Goal: Task Accomplishment & Management: Manage account settings

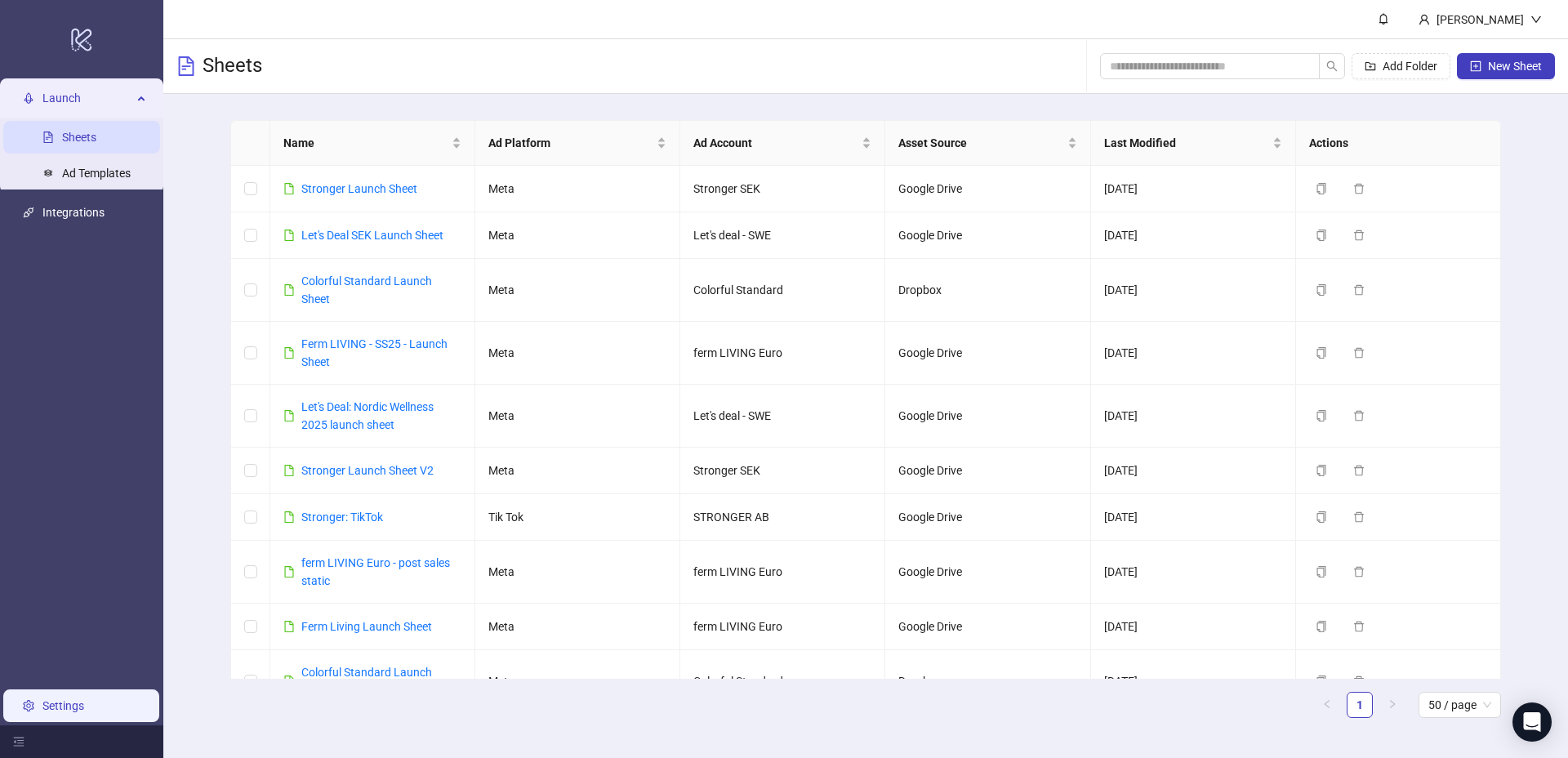
click at [43, 703] on link "Settings" at bounding box center [63, 705] width 41 height 13
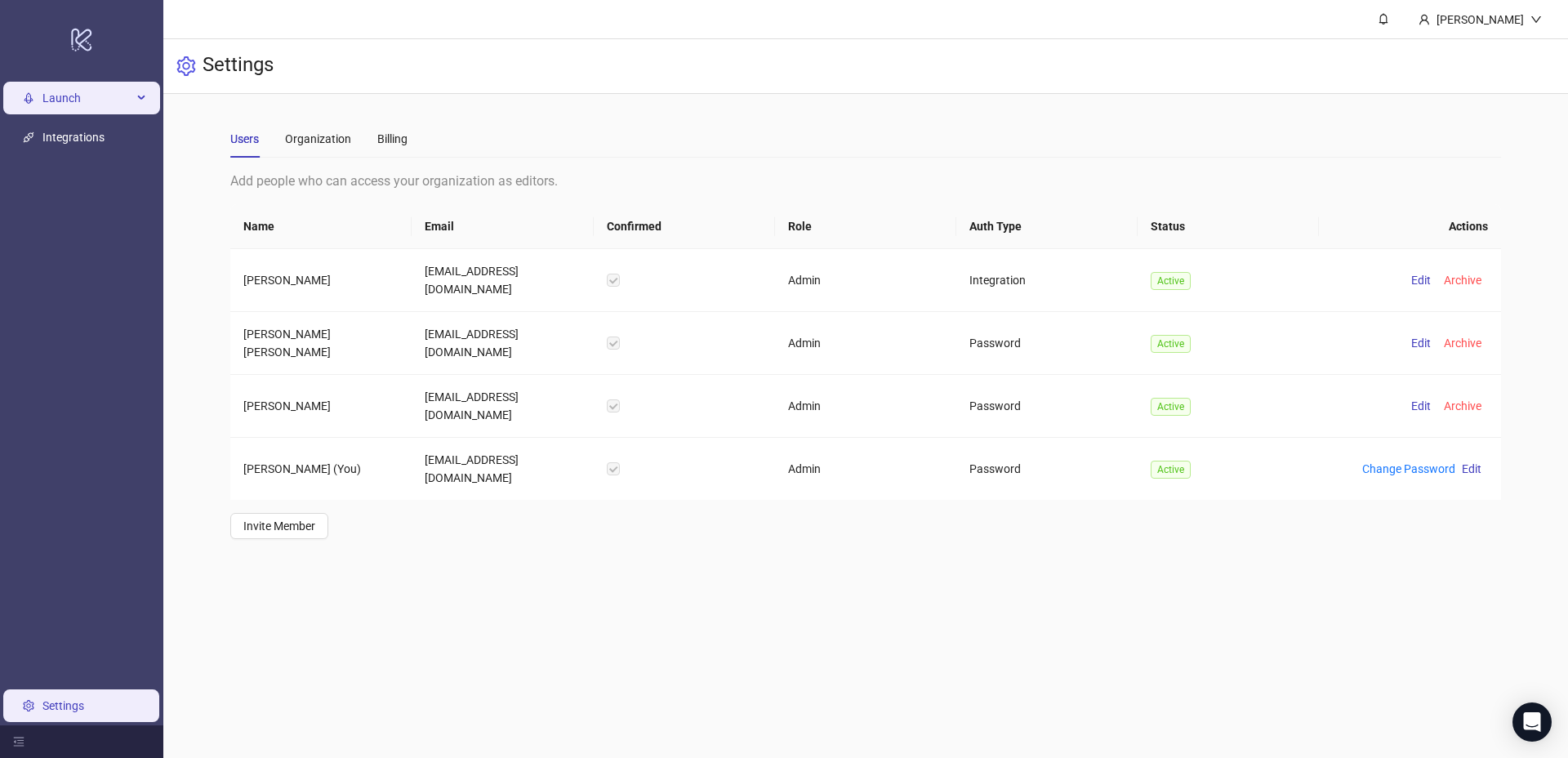
click at [128, 104] on span "Launch" at bounding box center [87, 98] width 90 height 32
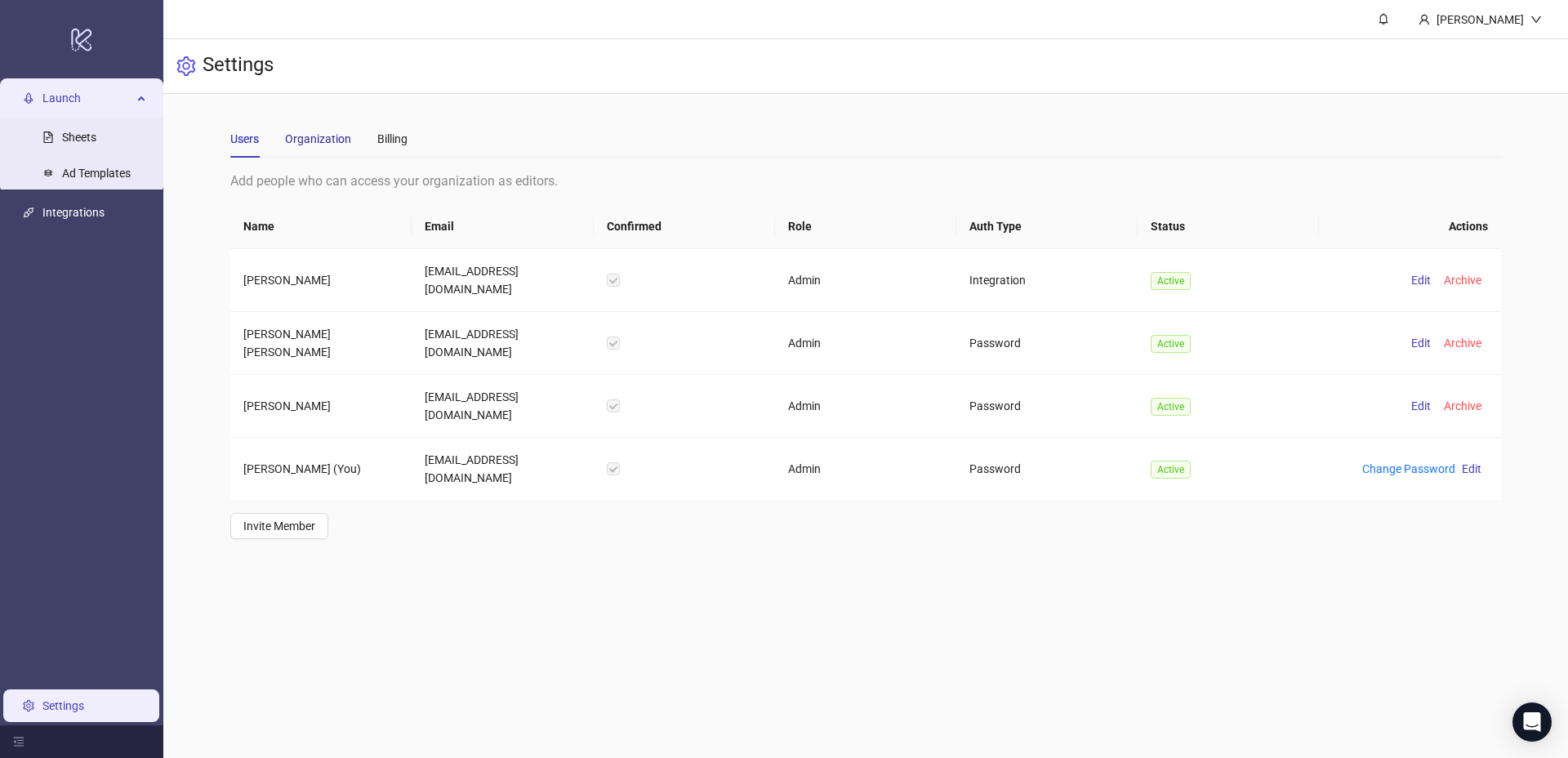
click at [343, 135] on div "Organization" at bounding box center [318, 139] width 66 height 18
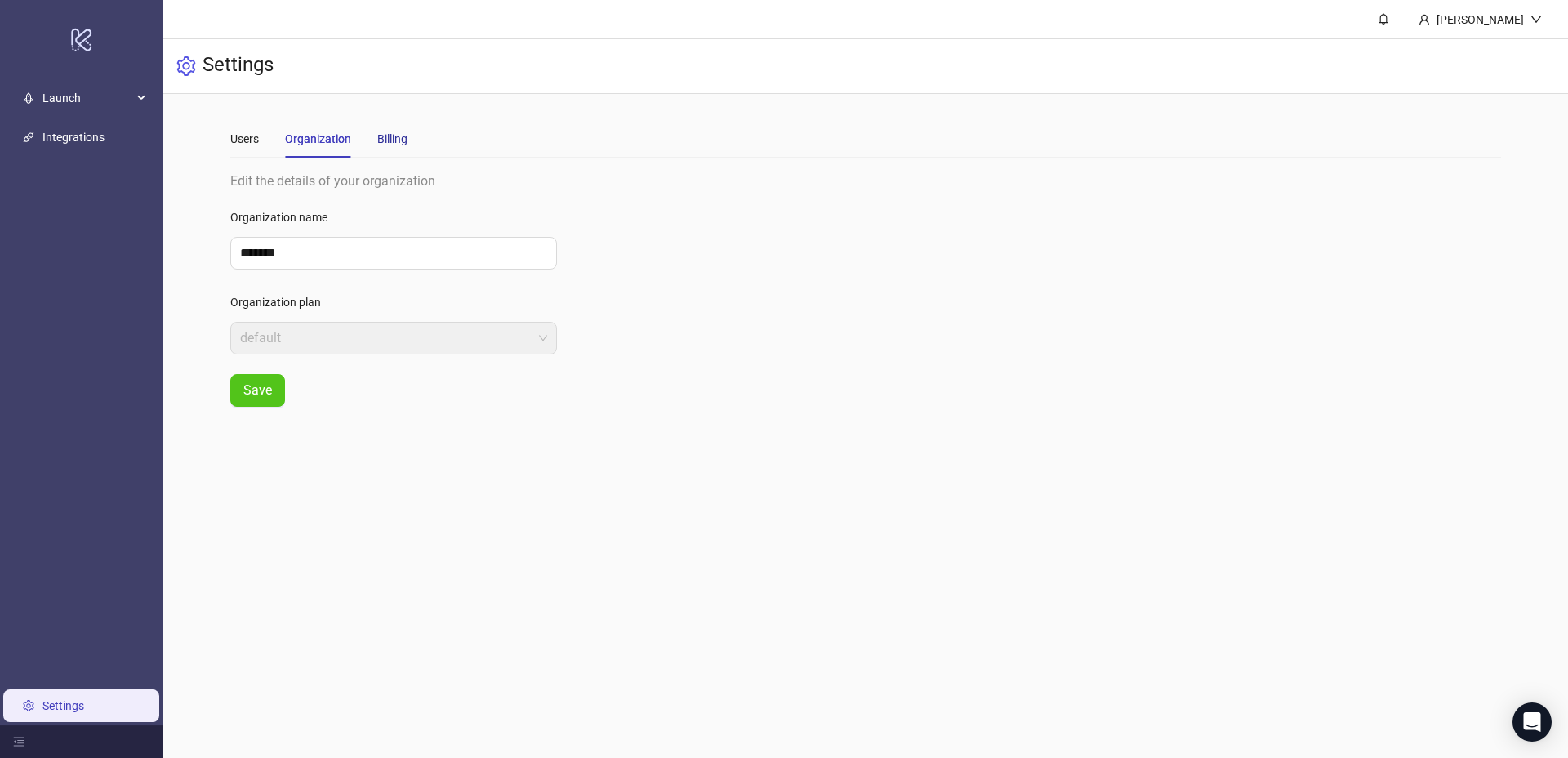
click at [399, 137] on div "Billing" at bounding box center [392, 139] width 31 height 18
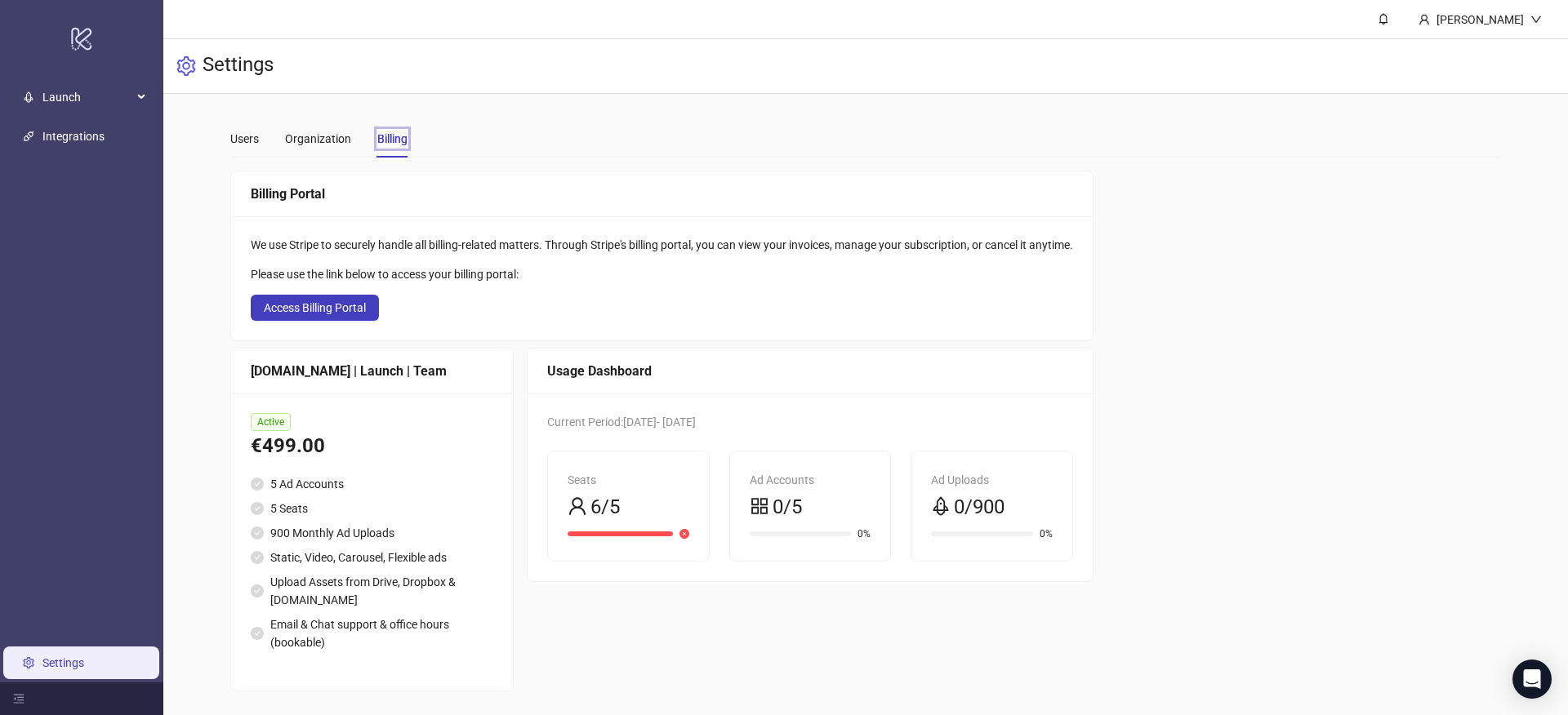
scroll to position [3, 0]
click at [953, 482] on div "Ad Uploads" at bounding box center [991, 478] width 121 height 18
drag, startPoint x: 792, startPoint y: 507, endPoint x: 699, endPoint y: 480, distance: 96.8
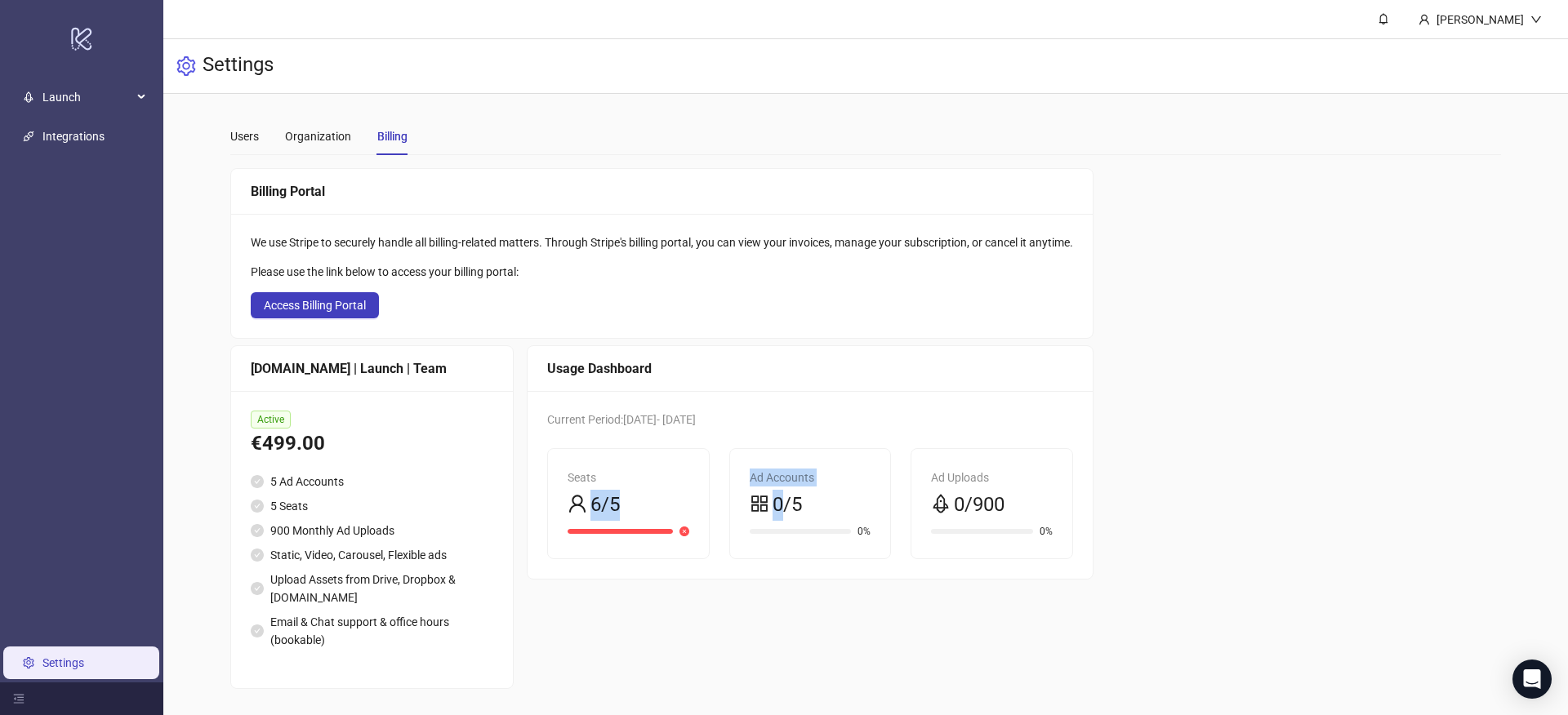
click at [699, 480] on div "Seats 6/5 Ad Accounts 0/5 0% Ad Uploads 0/900 0%" at bounding box center [809, 504] width 545 height 111
drag, startPoint x: 594, startPoint y: 425, endPoint x: 684, endPoint y: 420, distance: 90.1
click at [684, 420] on span "Current Period: [DATE] - [DATE]" at bounding box center [621, 419] width 148 height 13
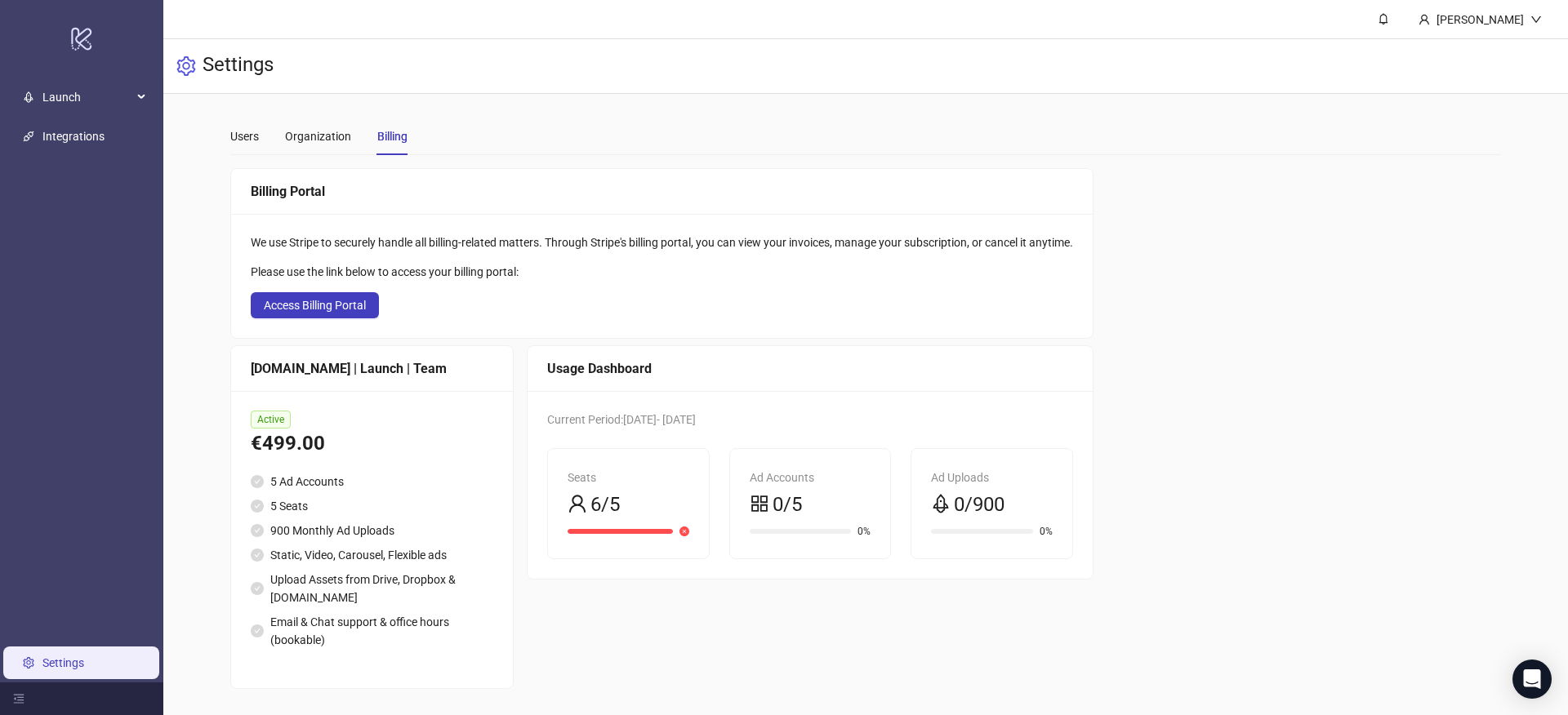
click at [696, 419] on span "Current Period: [DATE] - [DATE]" at bounding box center [621, 419] width 148 height 13
click at [133, 96] on div "Launch" at bounding box center [82, 97] width 157 height 32
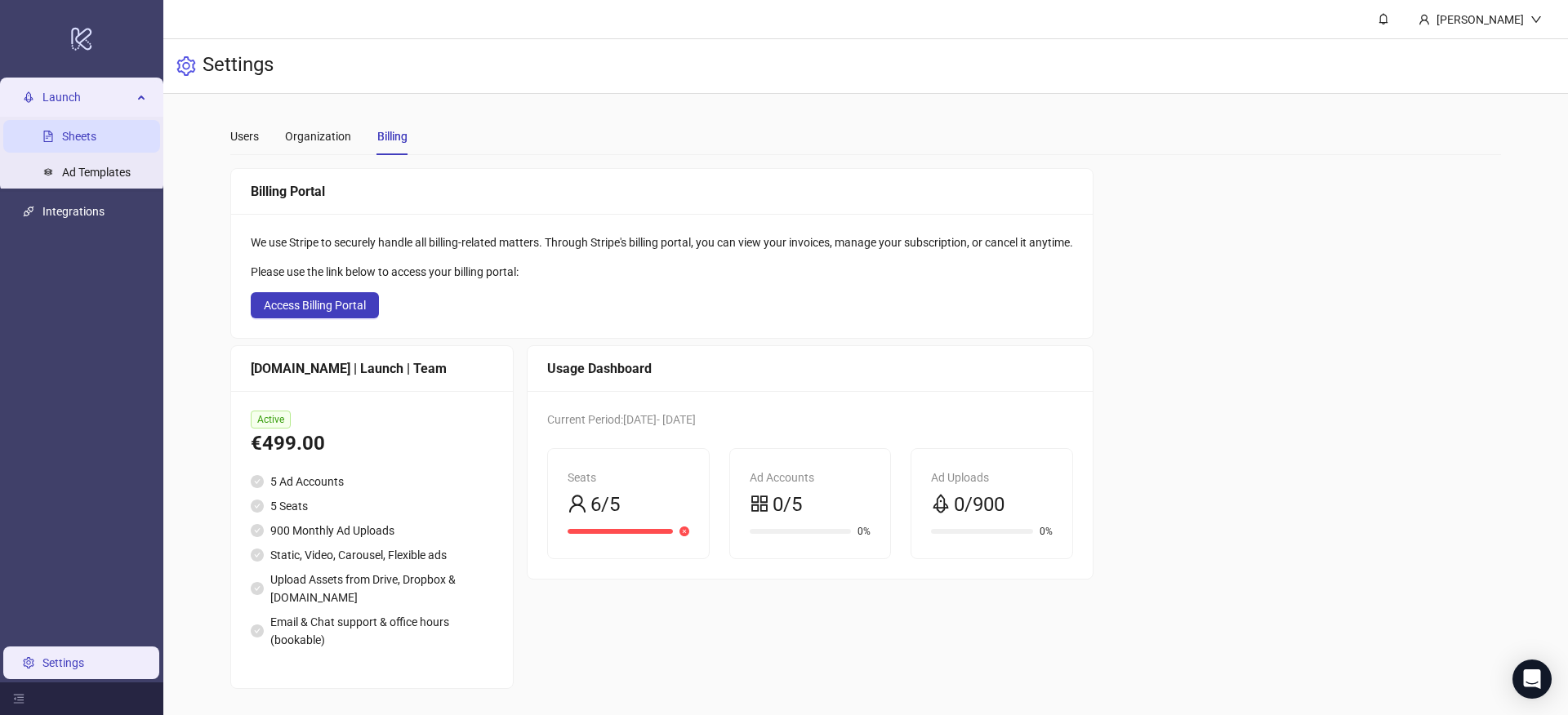
click at [96, 130] on link "Sheets" at bounding box center [79, 137] width 34 height 13
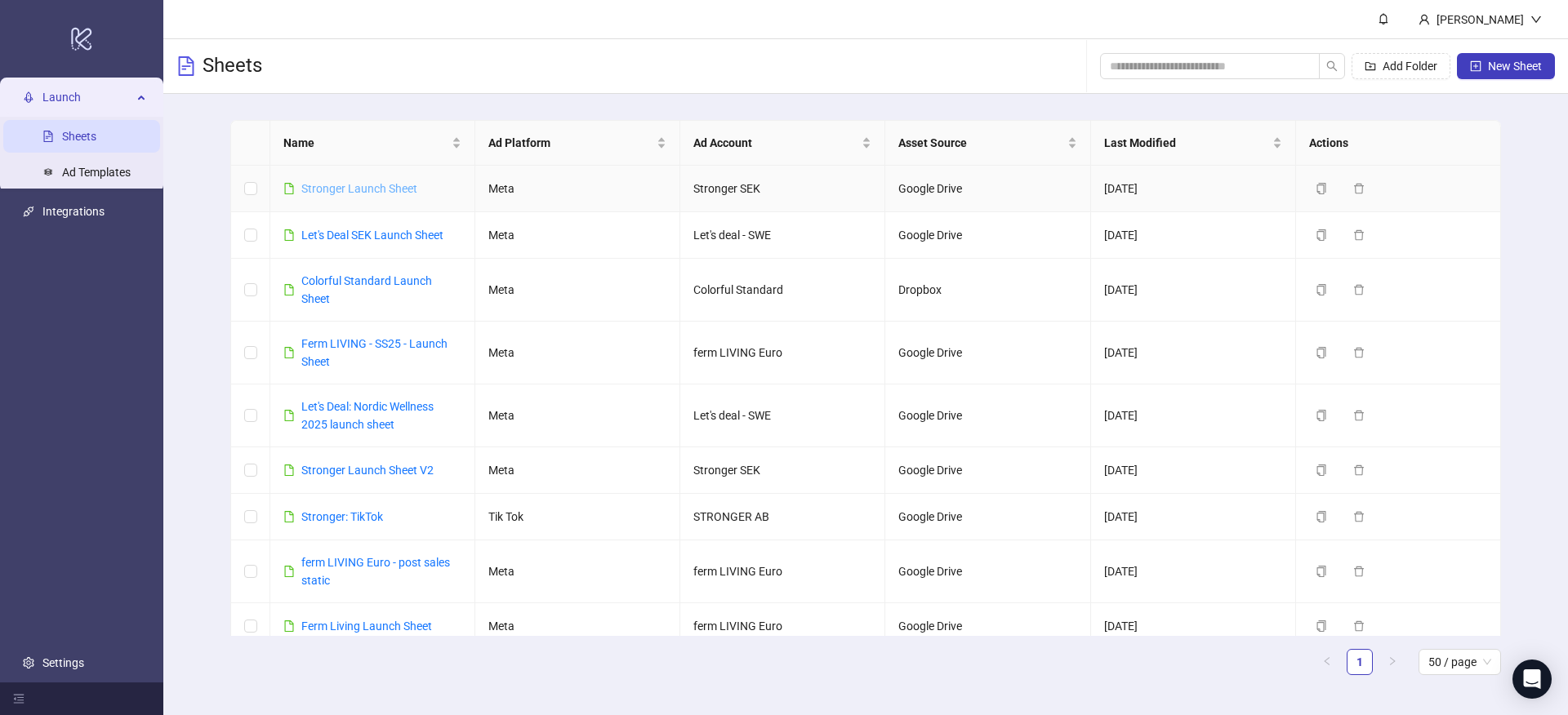
click at [329, 190] on link "Stronger Launch Sheet" at bounding box center [358, 189] width 116 height 13
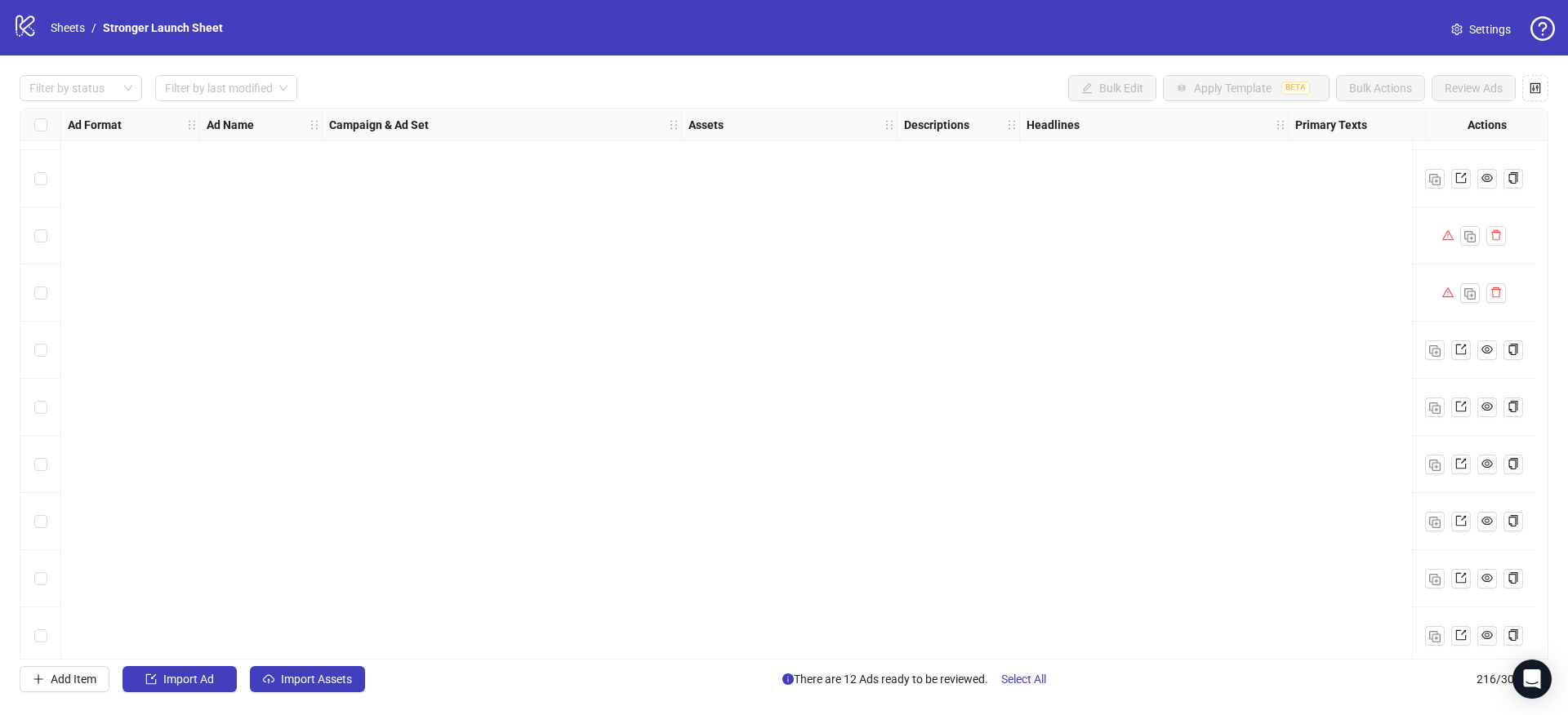
scroll to position [7357, 0]
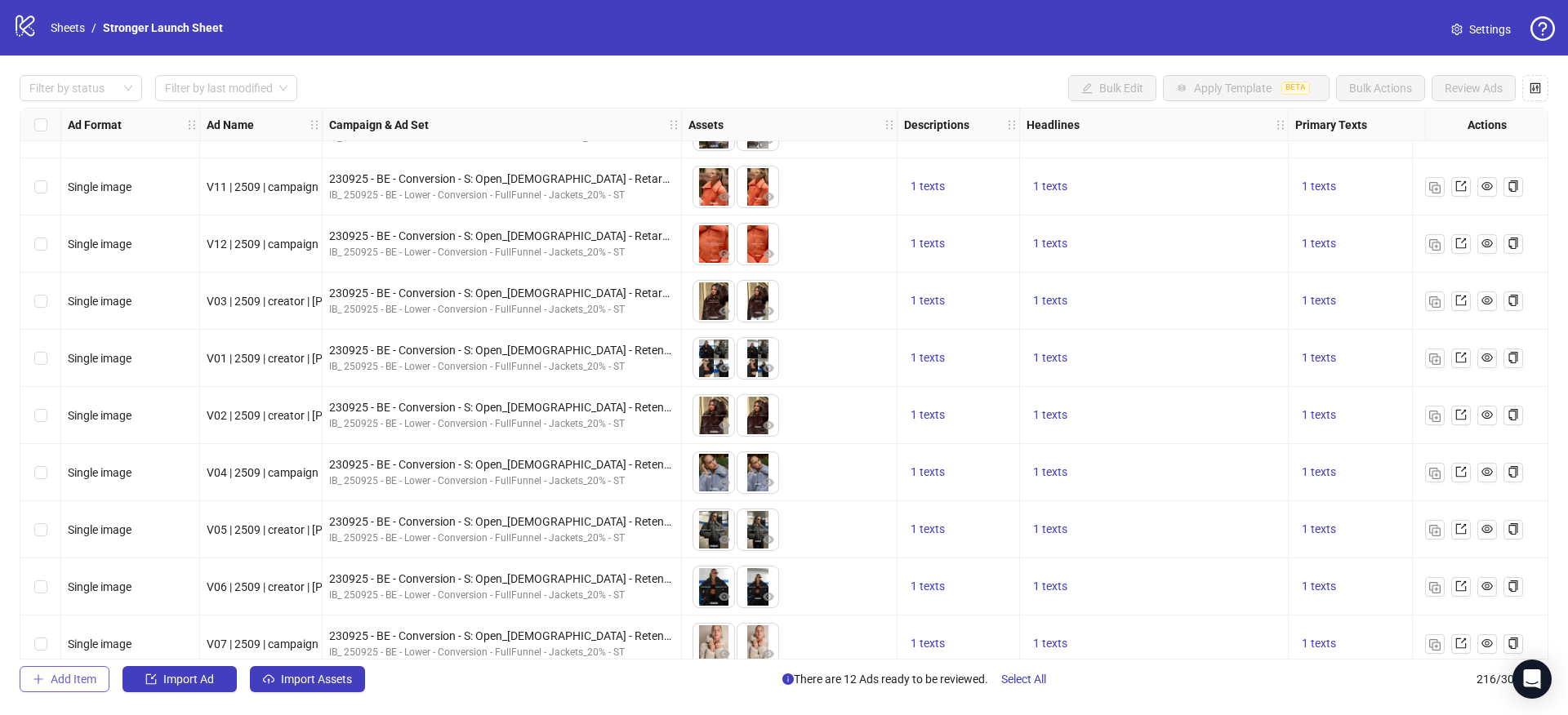
click at [80, 683] on span "Add Item" at bounding box center [73, 679] width 46 height 13
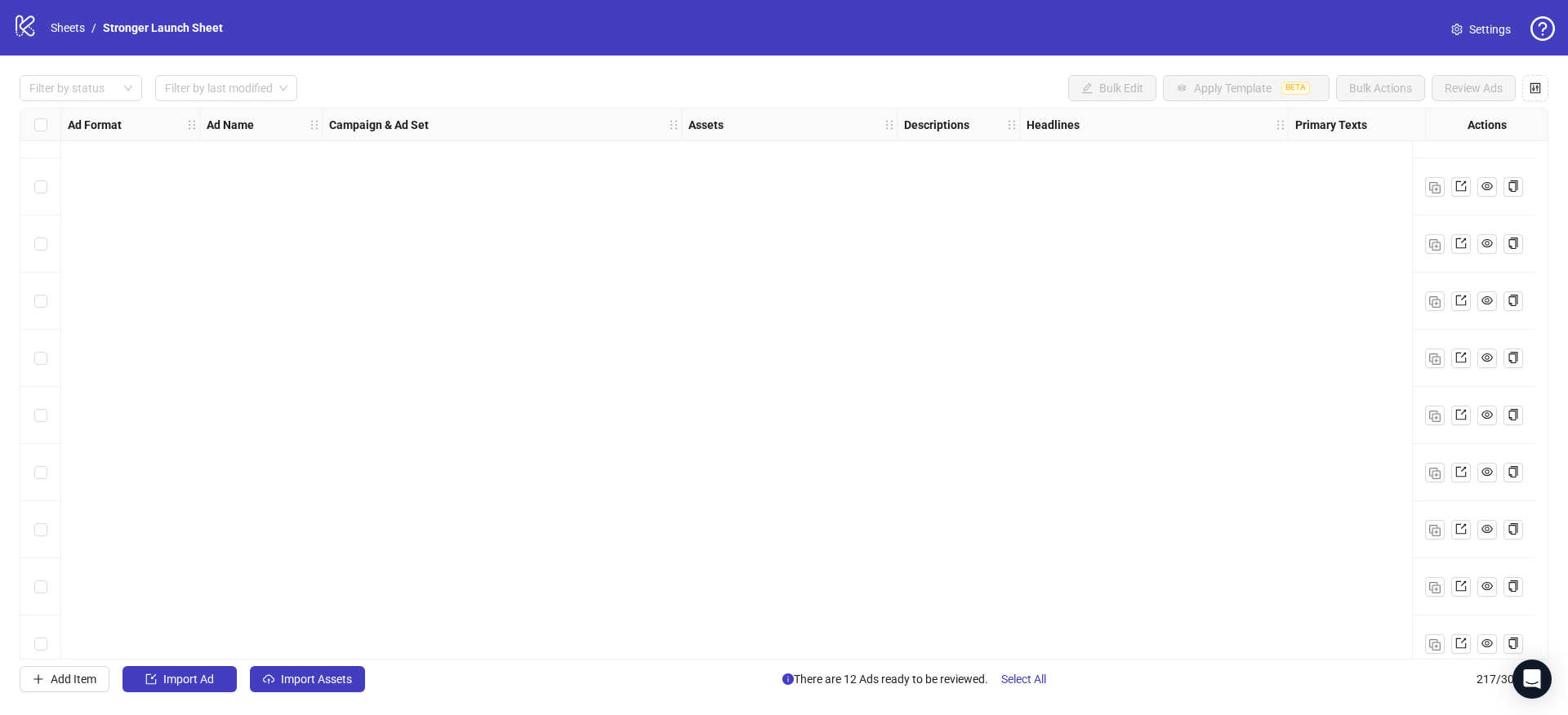
scroll to position [11894, 0]
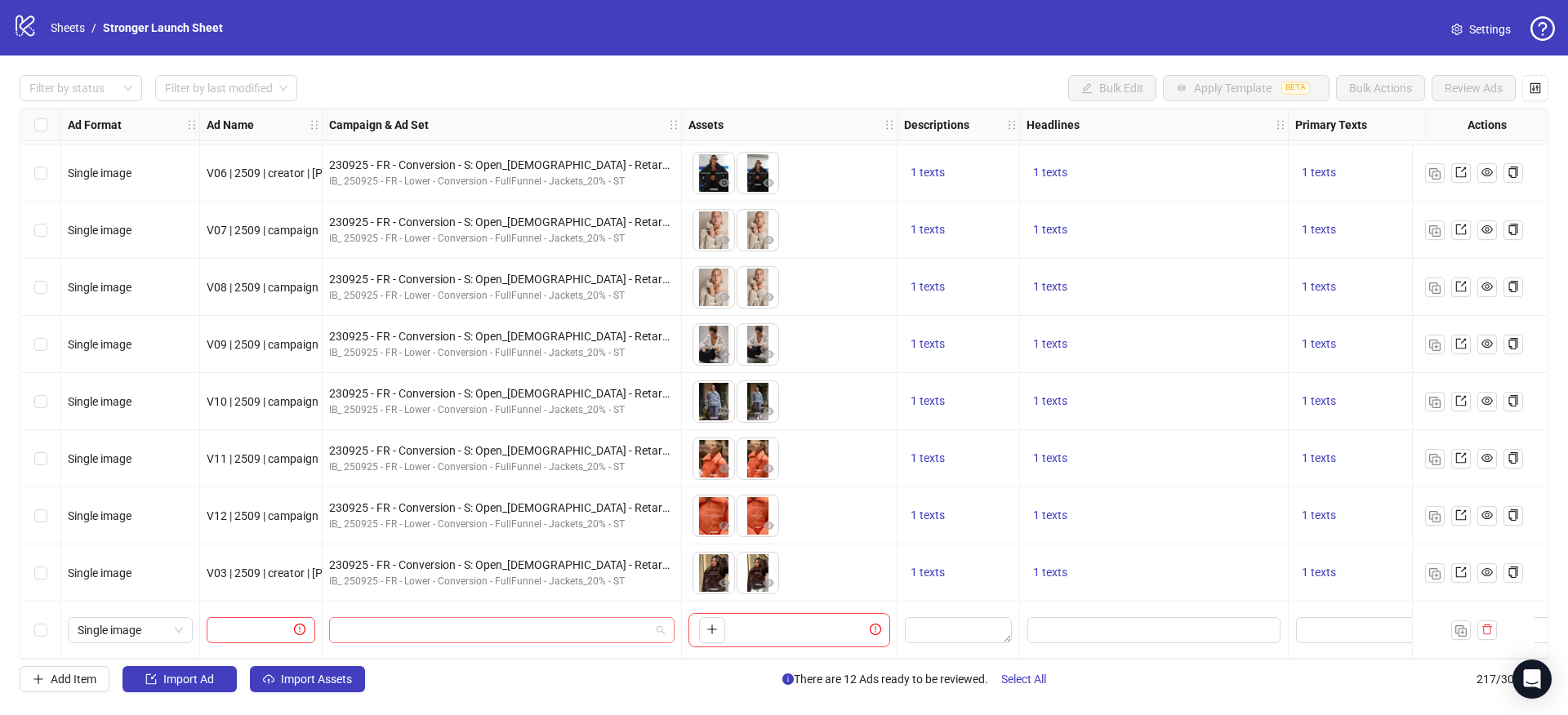
click at [603, 618] on input "search" at bounding box center [494, 630] width 311 height 24
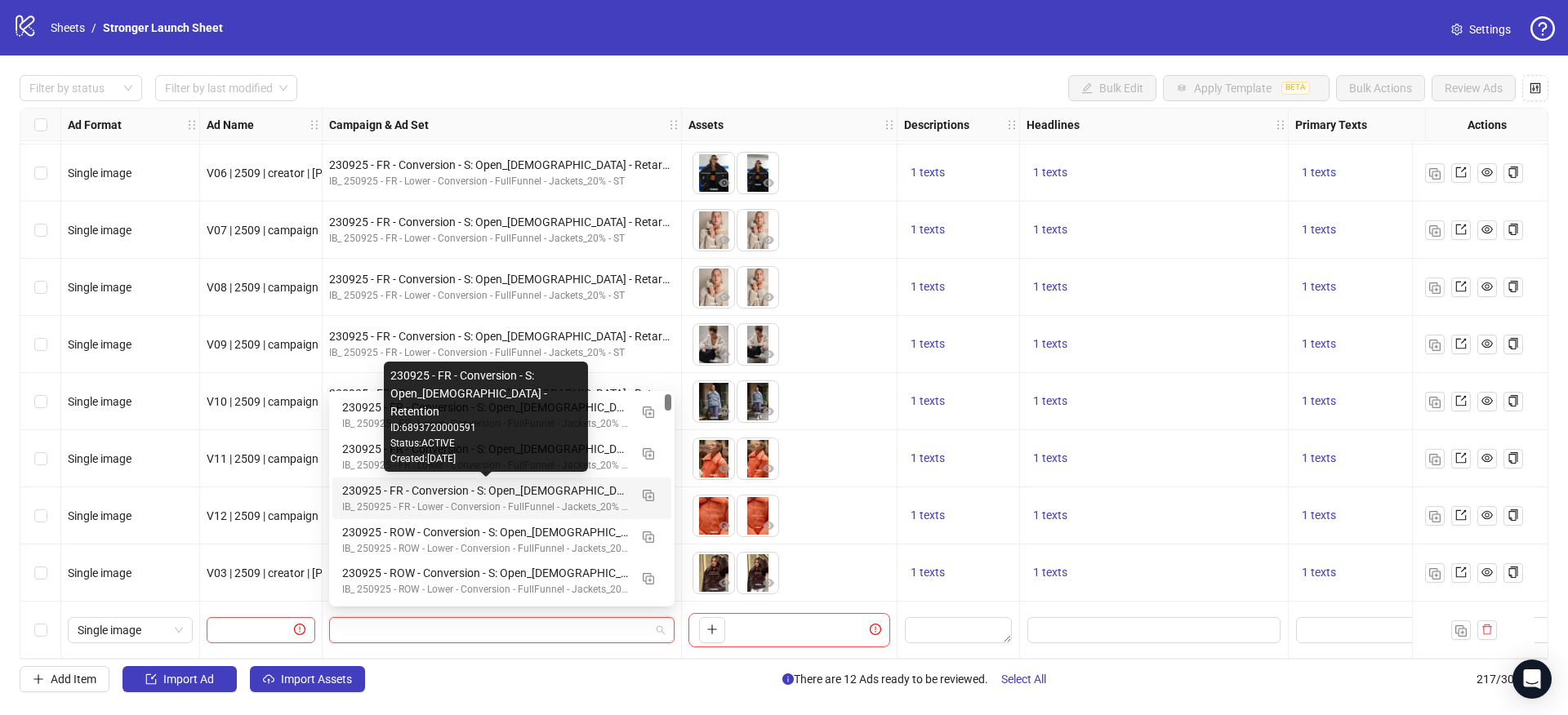
click at [498, 490] on div "230925 - FR - Conversion - S: Open_[DEMOGRAPHIC_DATA] - Retention" at bounding box center [485, 490] width 286 height 18
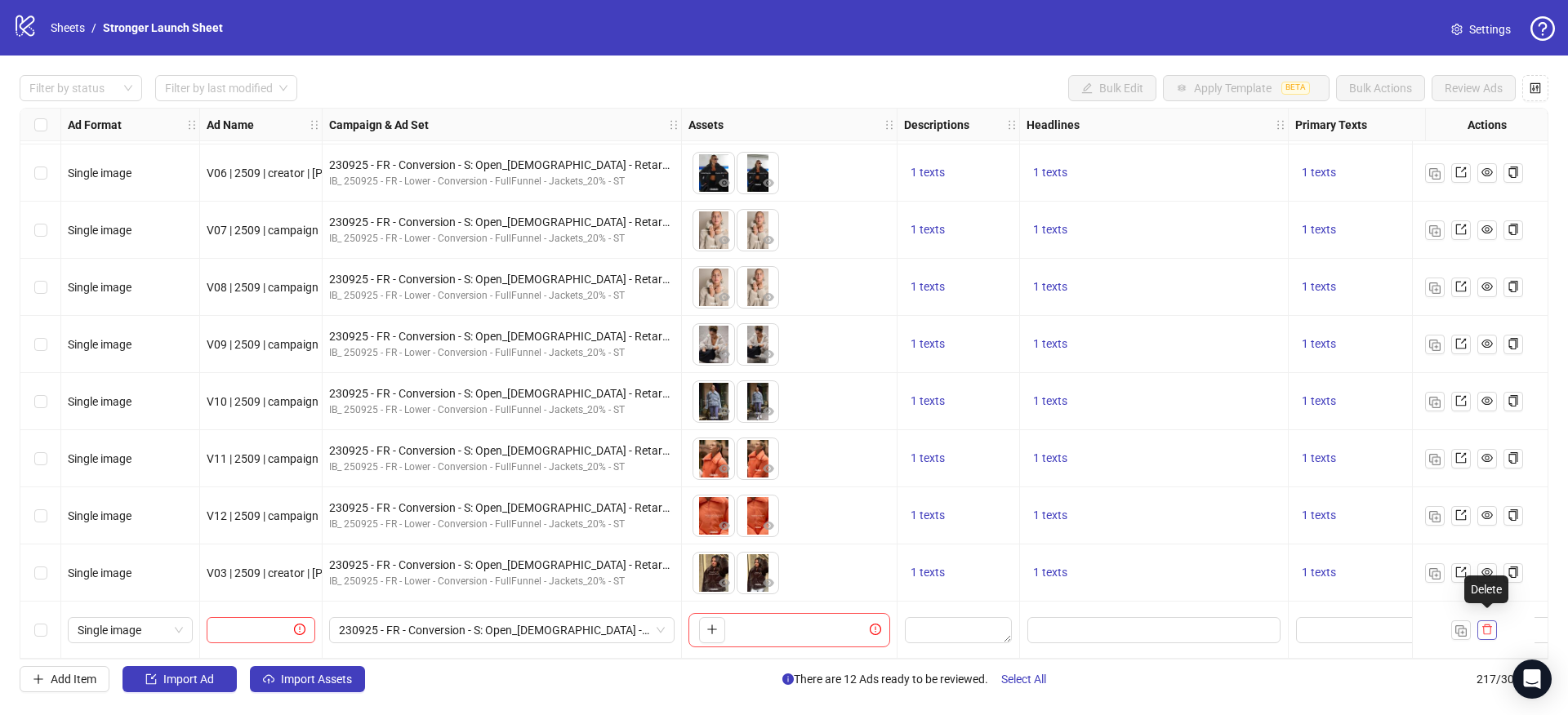
click at [1489, 625] on icon "delete" at bounding box center [1486, 630] width 10 height 11
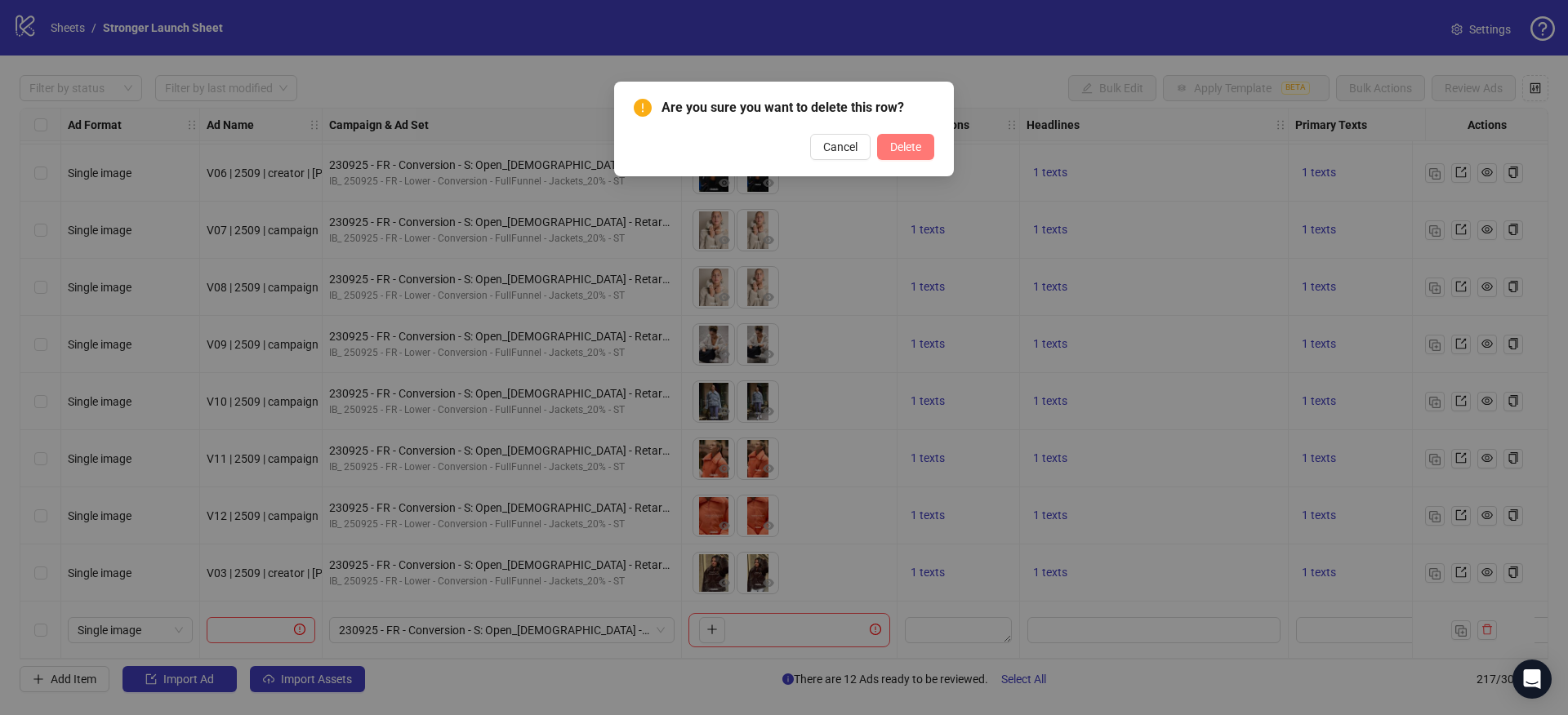
click at [898, 148] on span "Delete" at bounding box center [905, 146] width 31 height 13
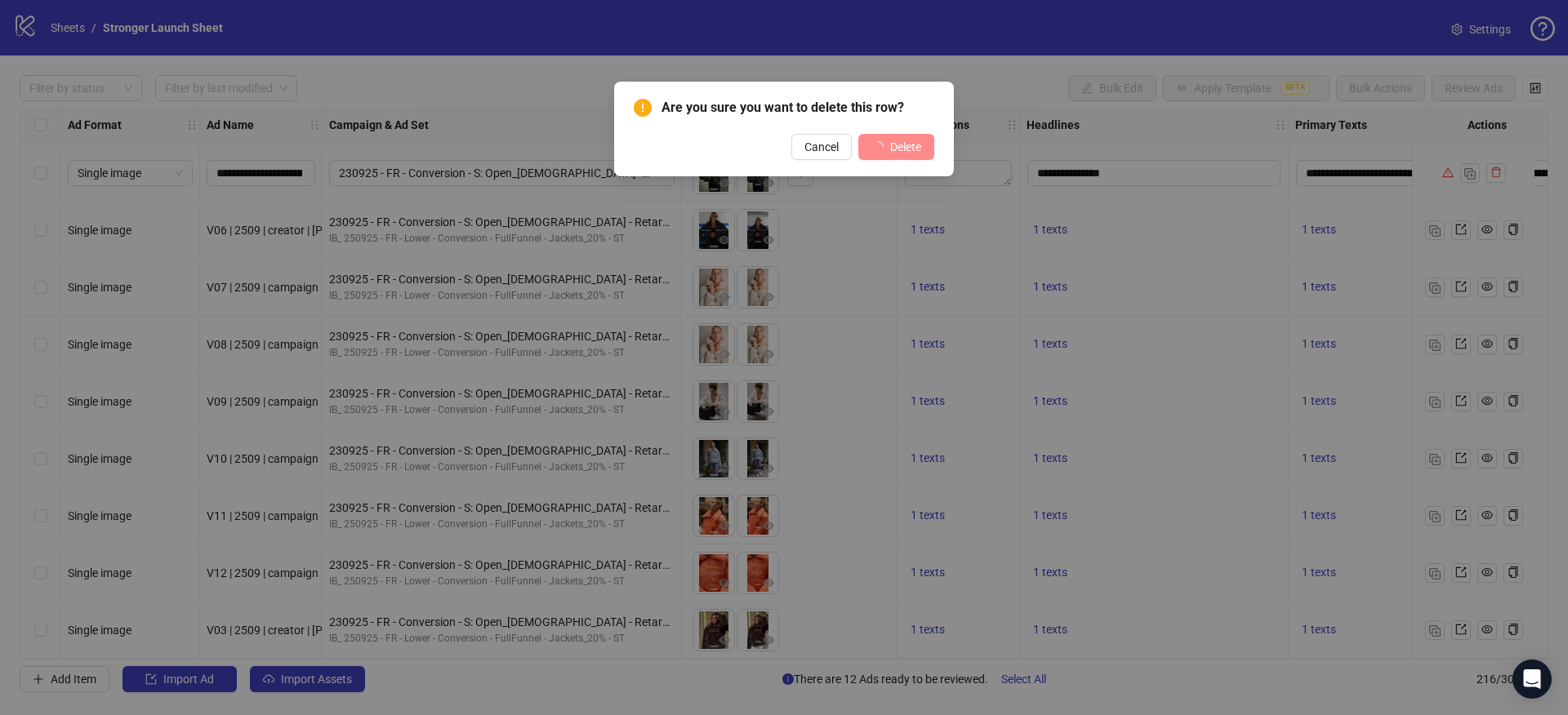
scroll to position [11836, 0]
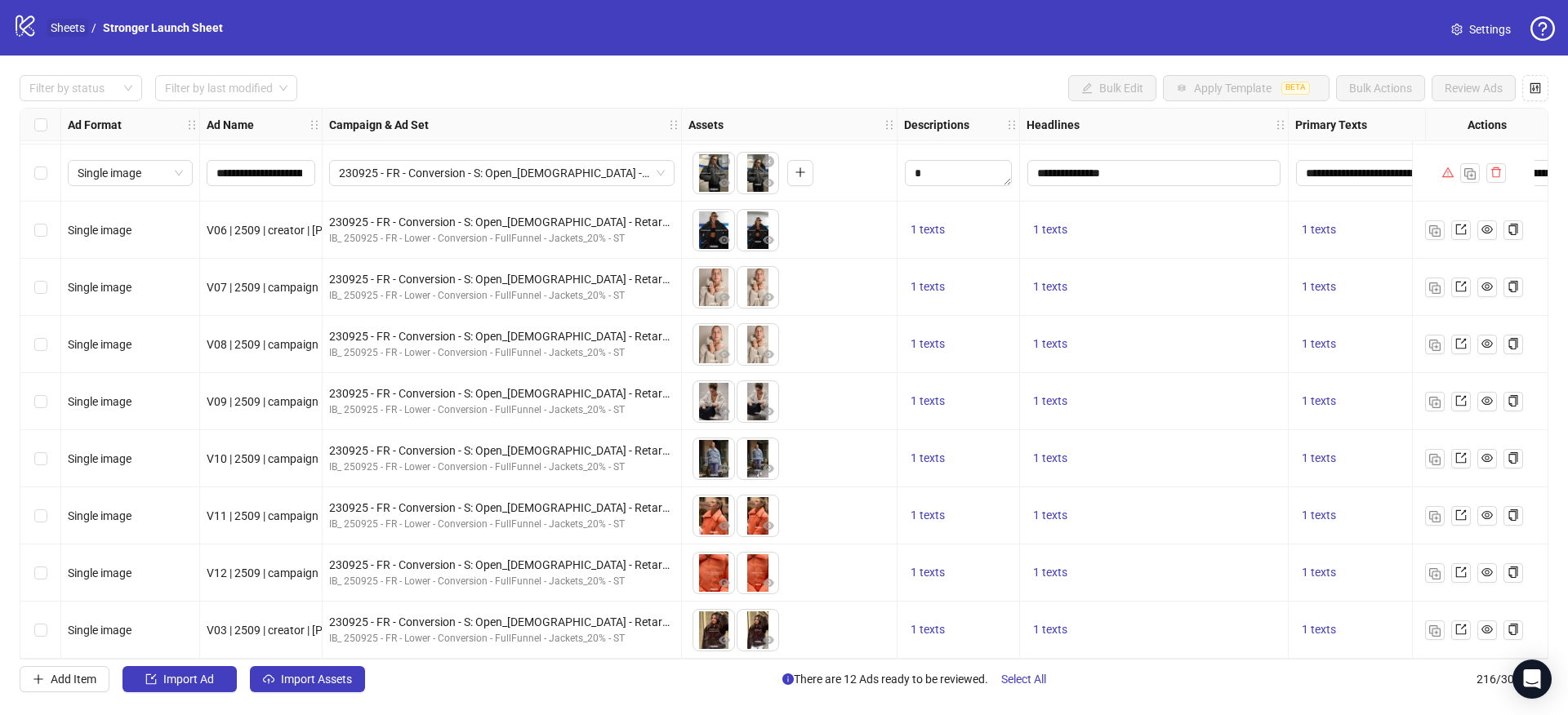
click at [57, 29] on link "Sheets" at bounding box center [67, 28] width 40 height 18
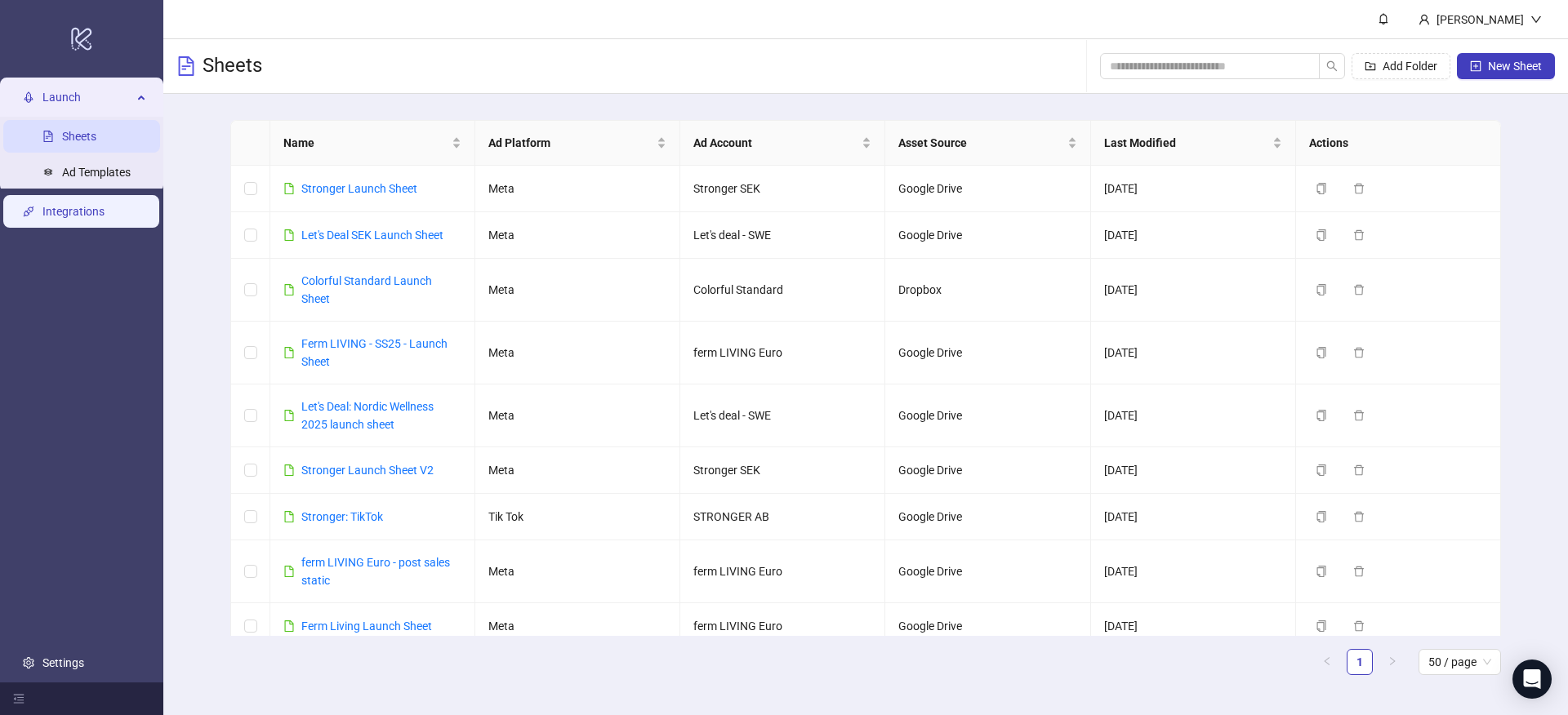
click at [101, 214] on link "Integrations" at bounding box center [73, 211] width 62 height 13
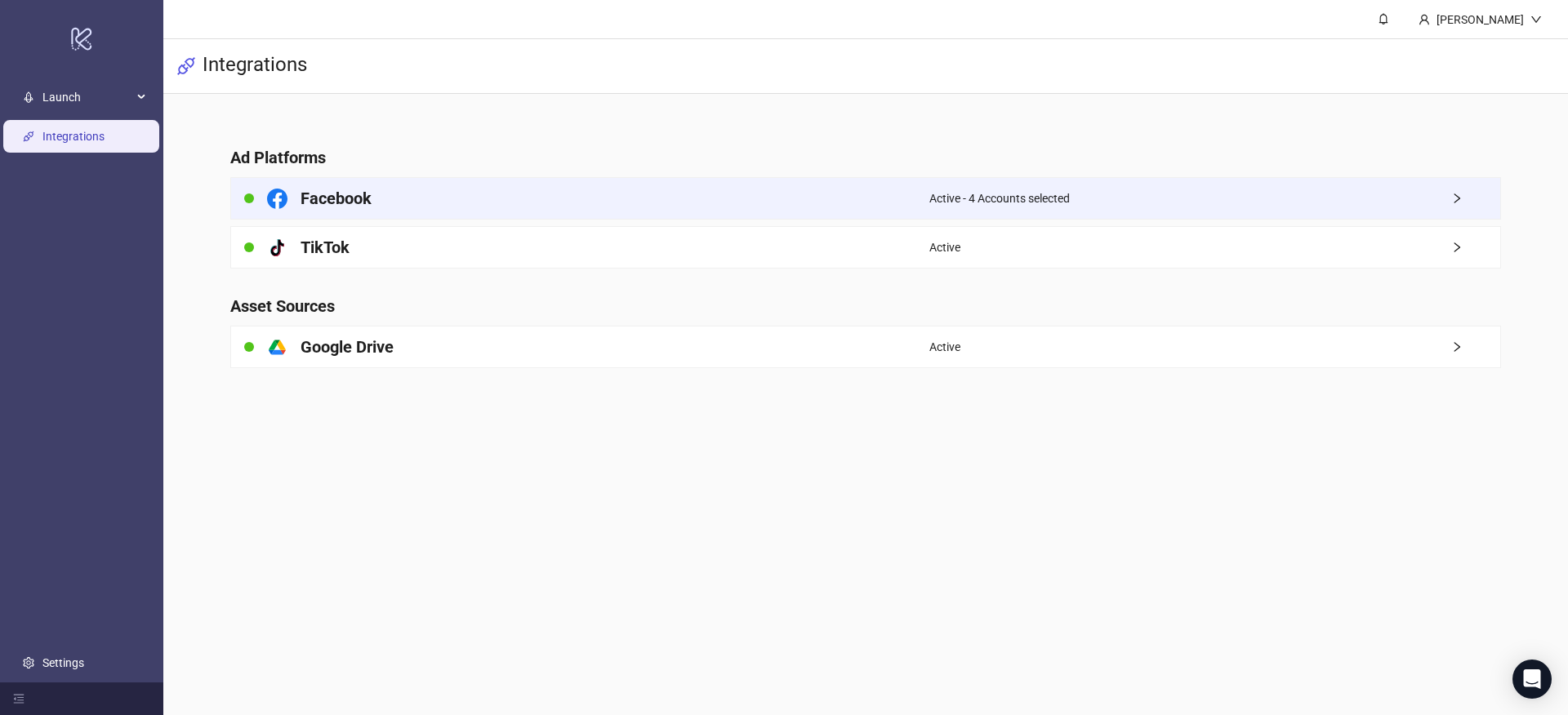
click at [1049, 199] on span "Active - 4 Accounts selected" at bounding box center [1000, 199] width 140 height 18
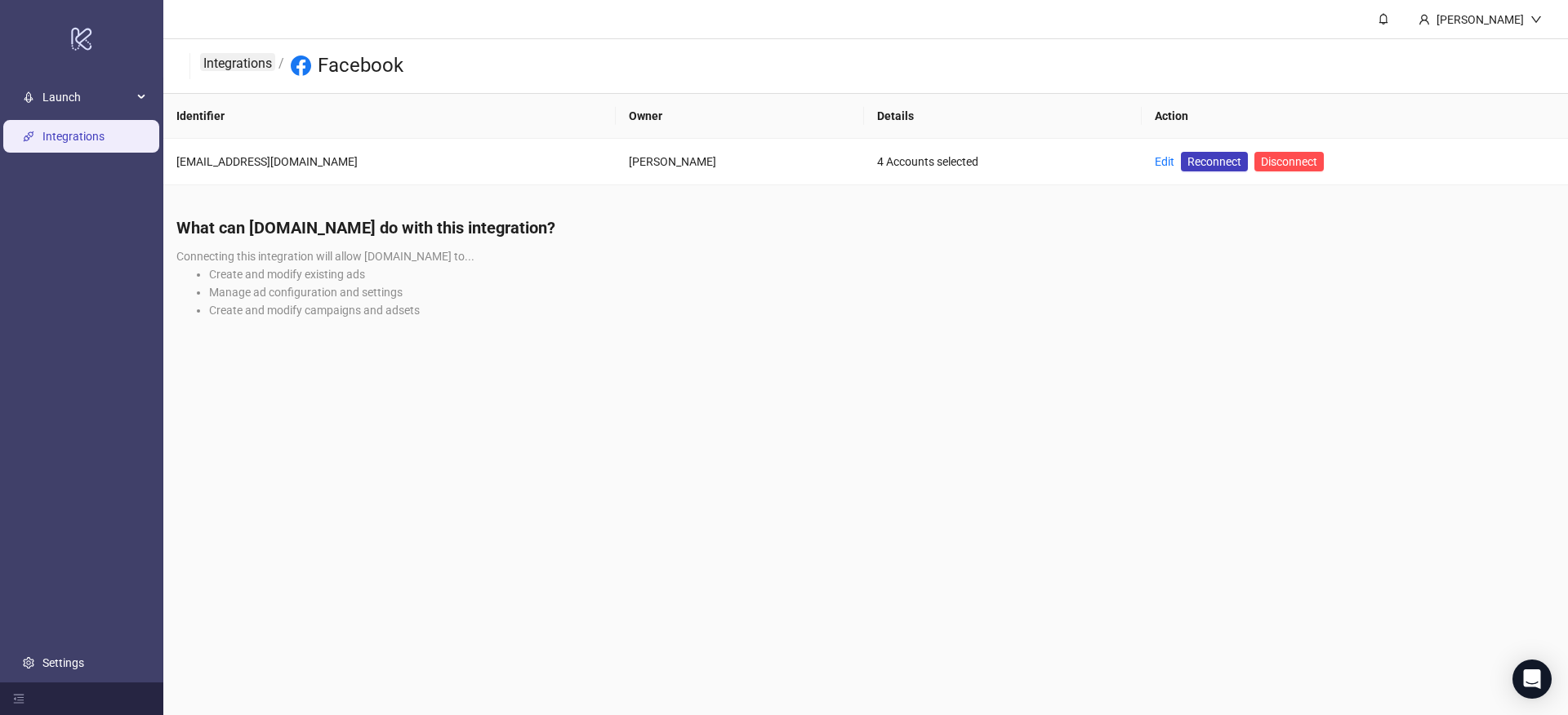
click at [233, 54] on link "Integrations" at bounding box center [238, 62] width 75 height 18
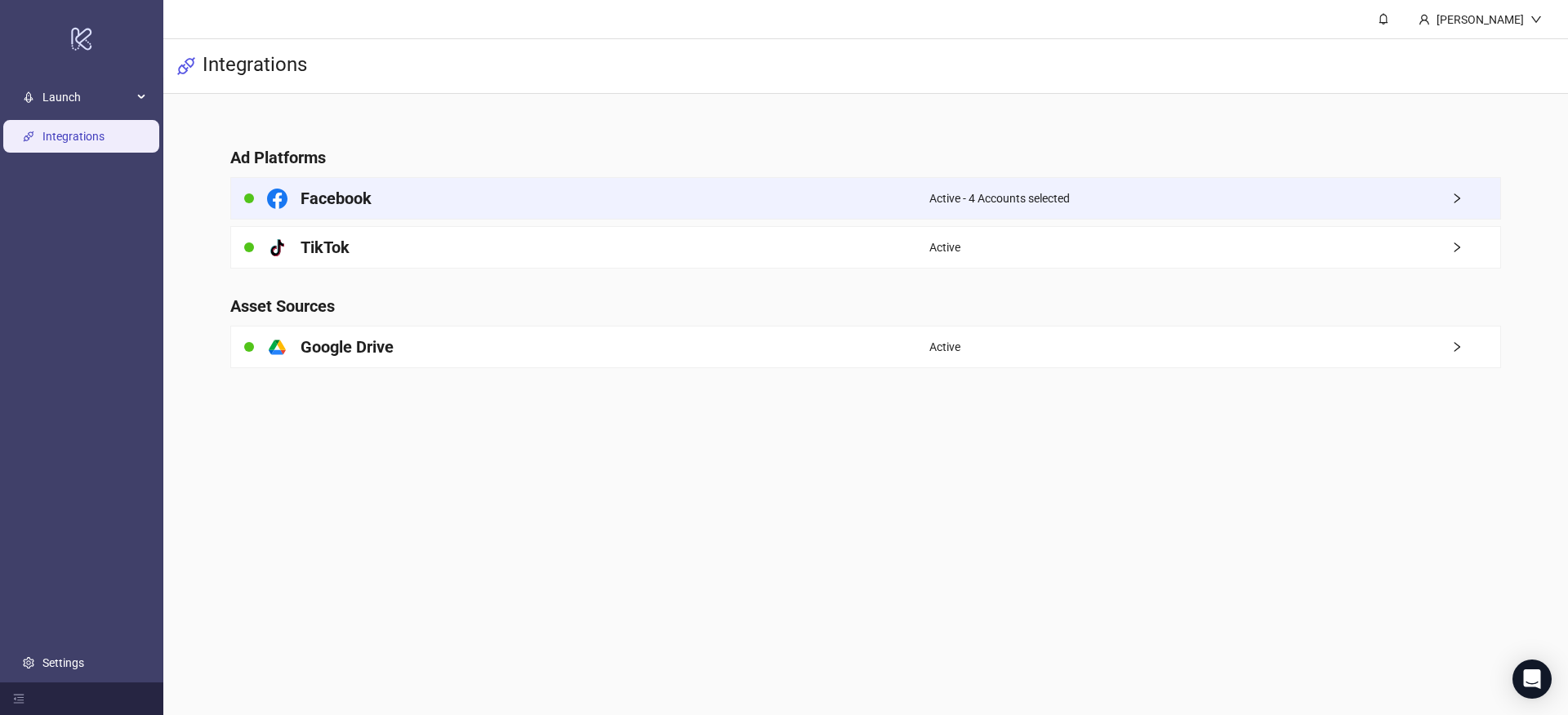
click at [989, 202] on span "Active - 4 Accounts selected" at bounding box center [1000, 199] width 140 height 18
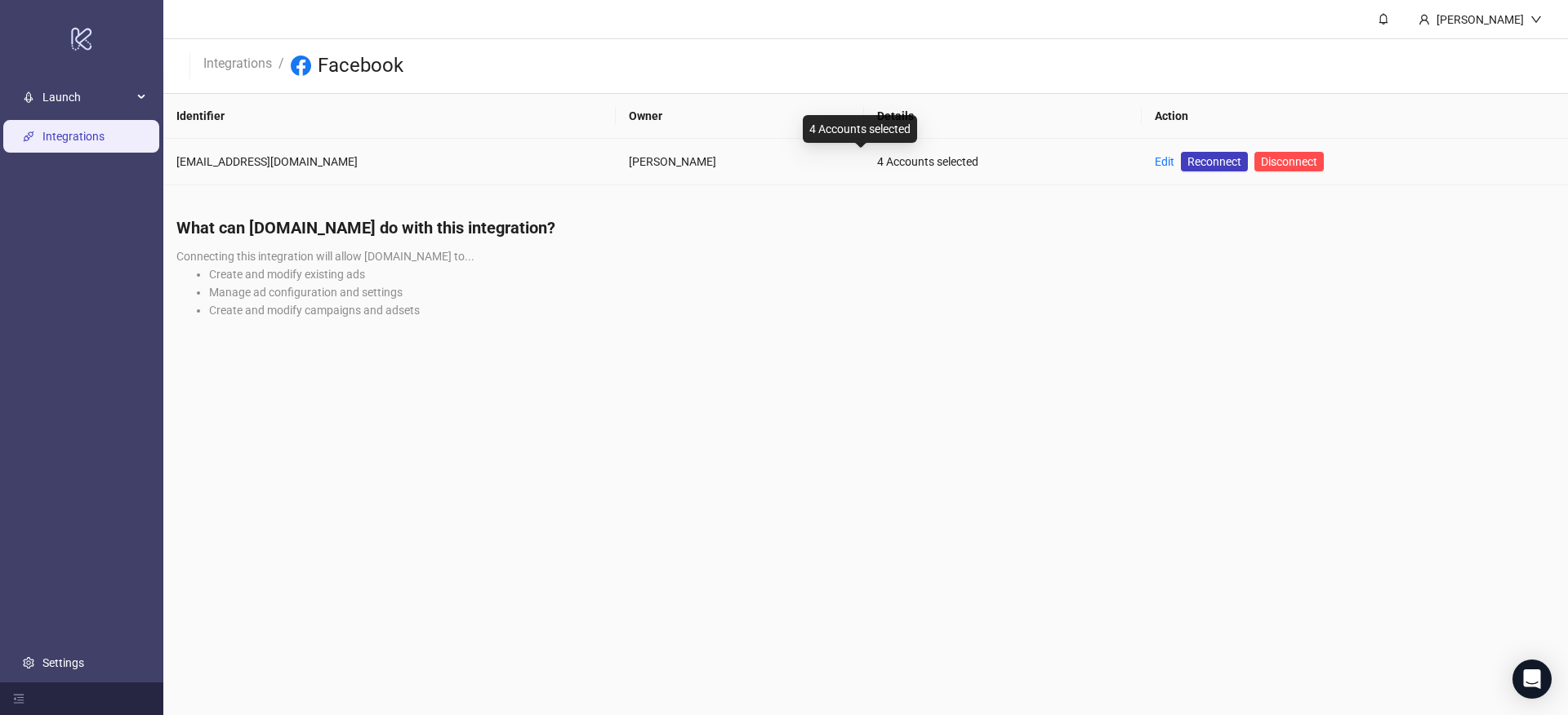
click at [876, 169] on div "4 Accounts selected" at bounding box center [1002, 162] width 252 height 18
click at [1155, 160] on link "Edit" at bounding box center [1165, 162] width 20 height 13
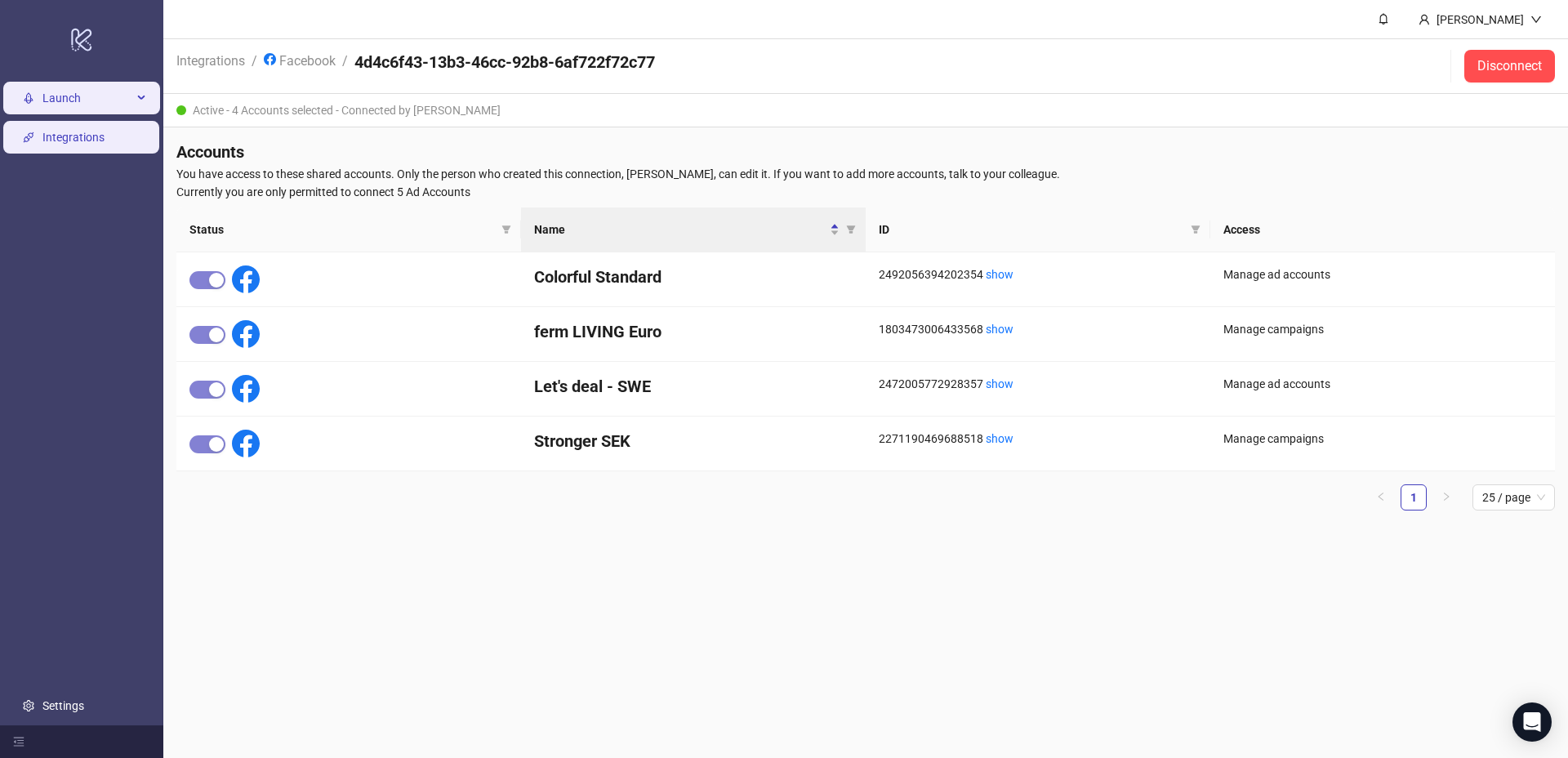
click at [129, 101] on span "Launch" at bounding box center [87, 98] width 90 height 32
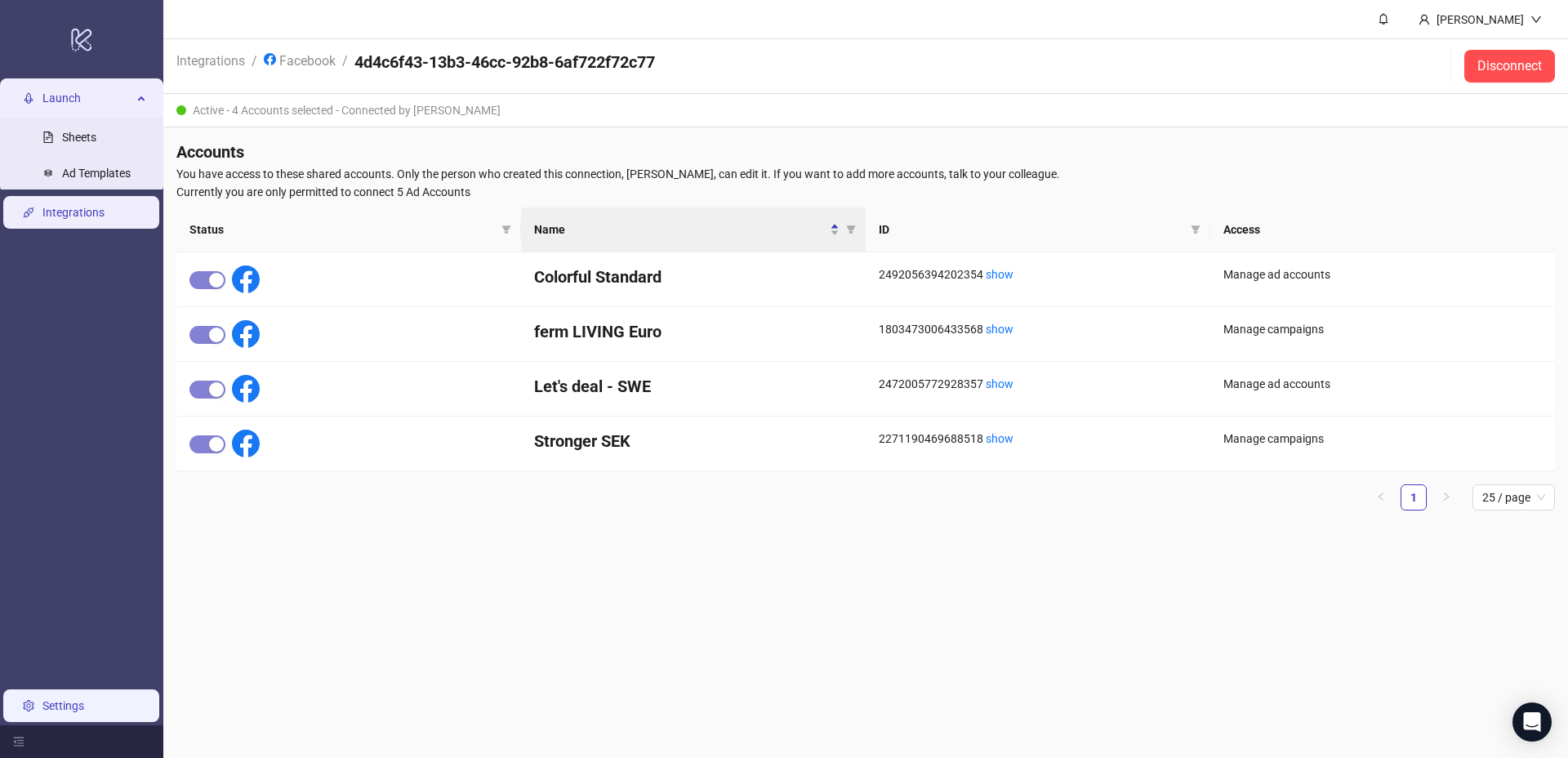
click at [42, 702] on link "Settings" at bounding box center [63, 705] width 41 height 13
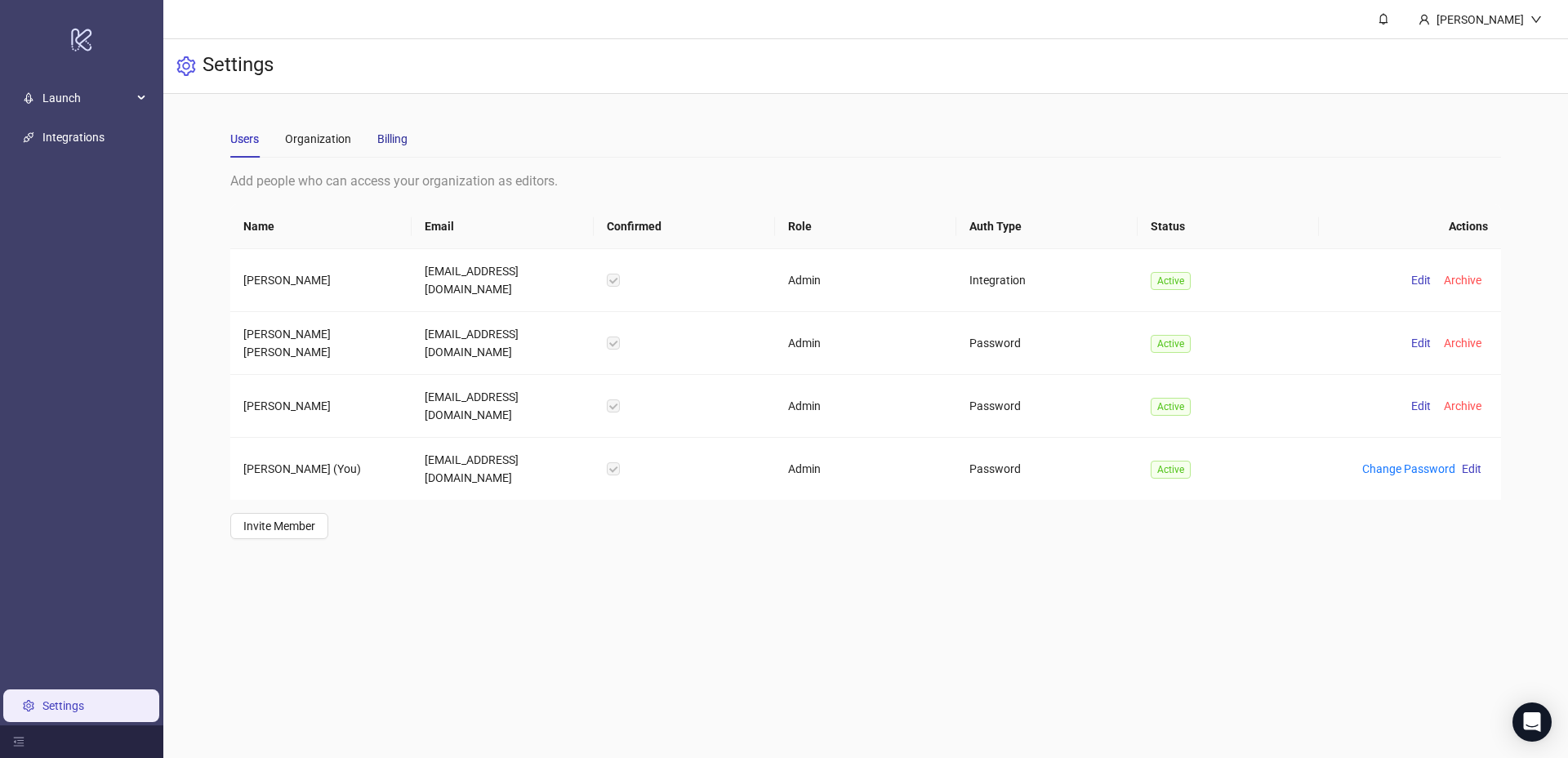
click at [384, 135] on div "Billing" at bounding box center [392, 139] width 31 height 18
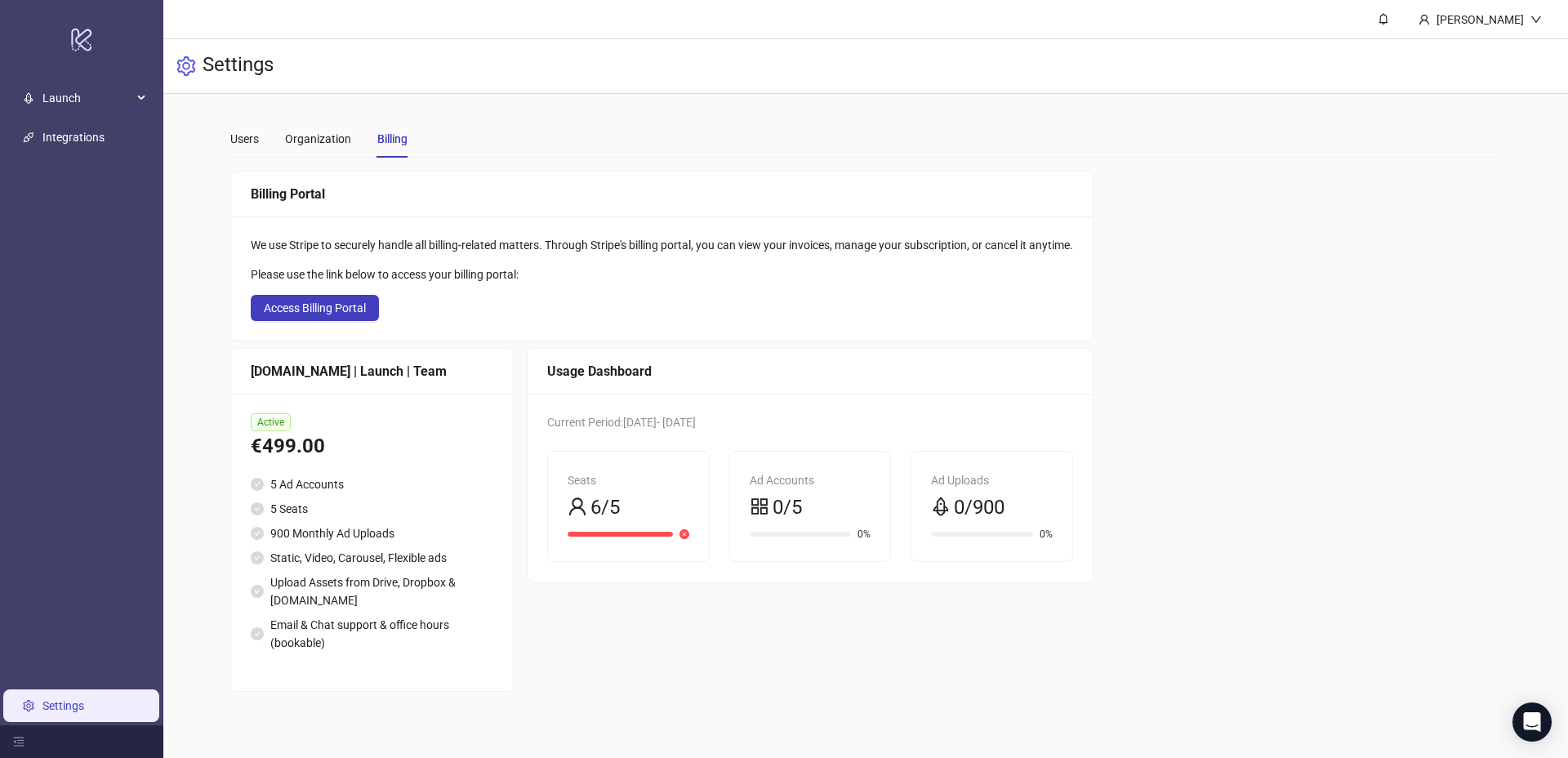
click at [364, 367] on div "[DOMAIN_NAME] | Launch | Team" at bounding box center [372, 371] width 242 height 21
click at [358, 489] on li "5 Ad Accounts" at bounding box center [372, 484] width 242 height 18
click at [20, 740] on icon "menu-fold" at bounding box center [19, 742] width 11 height 9
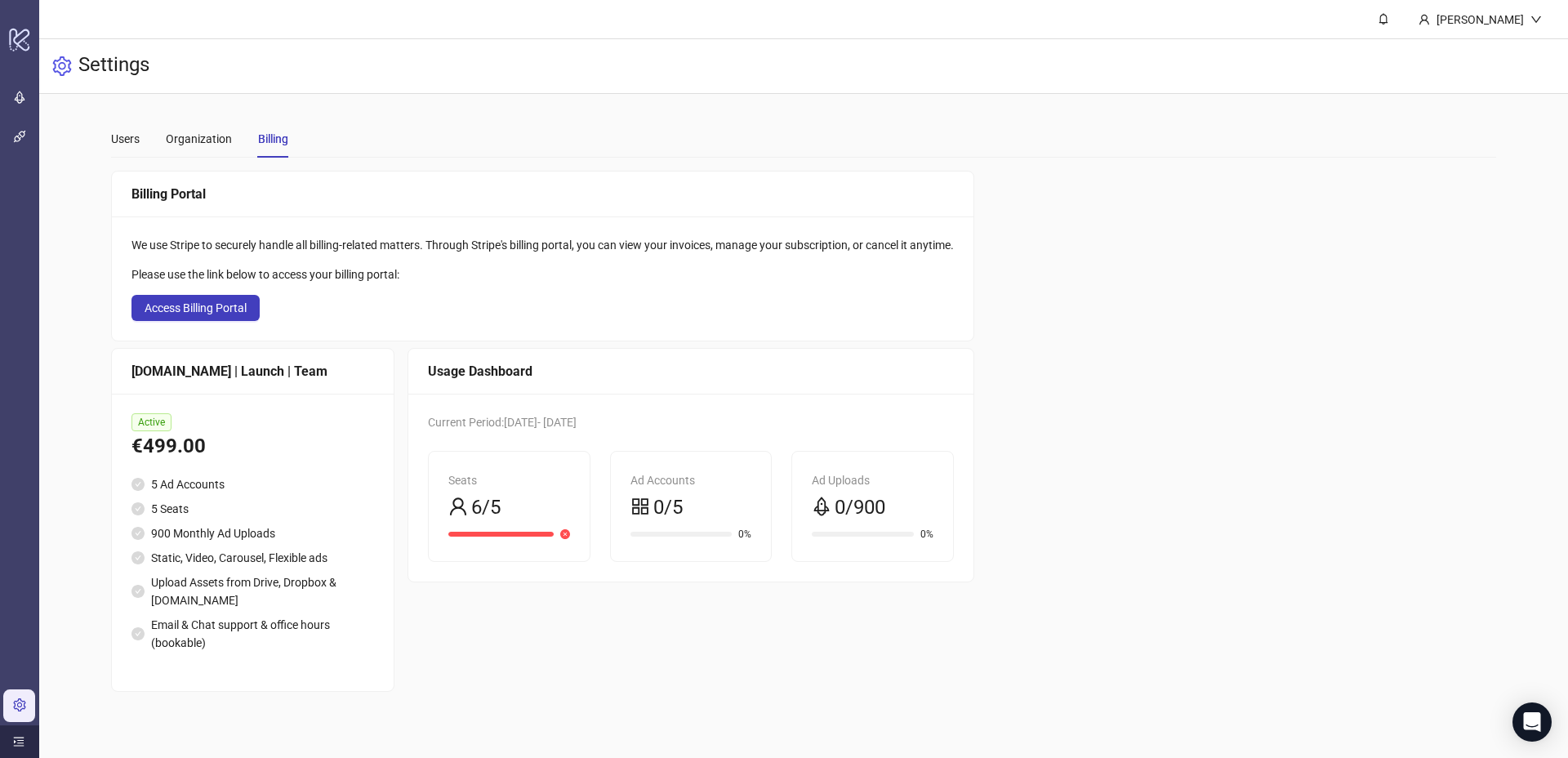
click at [20, 740] on icon "menu-unfold" at bounding box center [19, 742] width 11 height 9
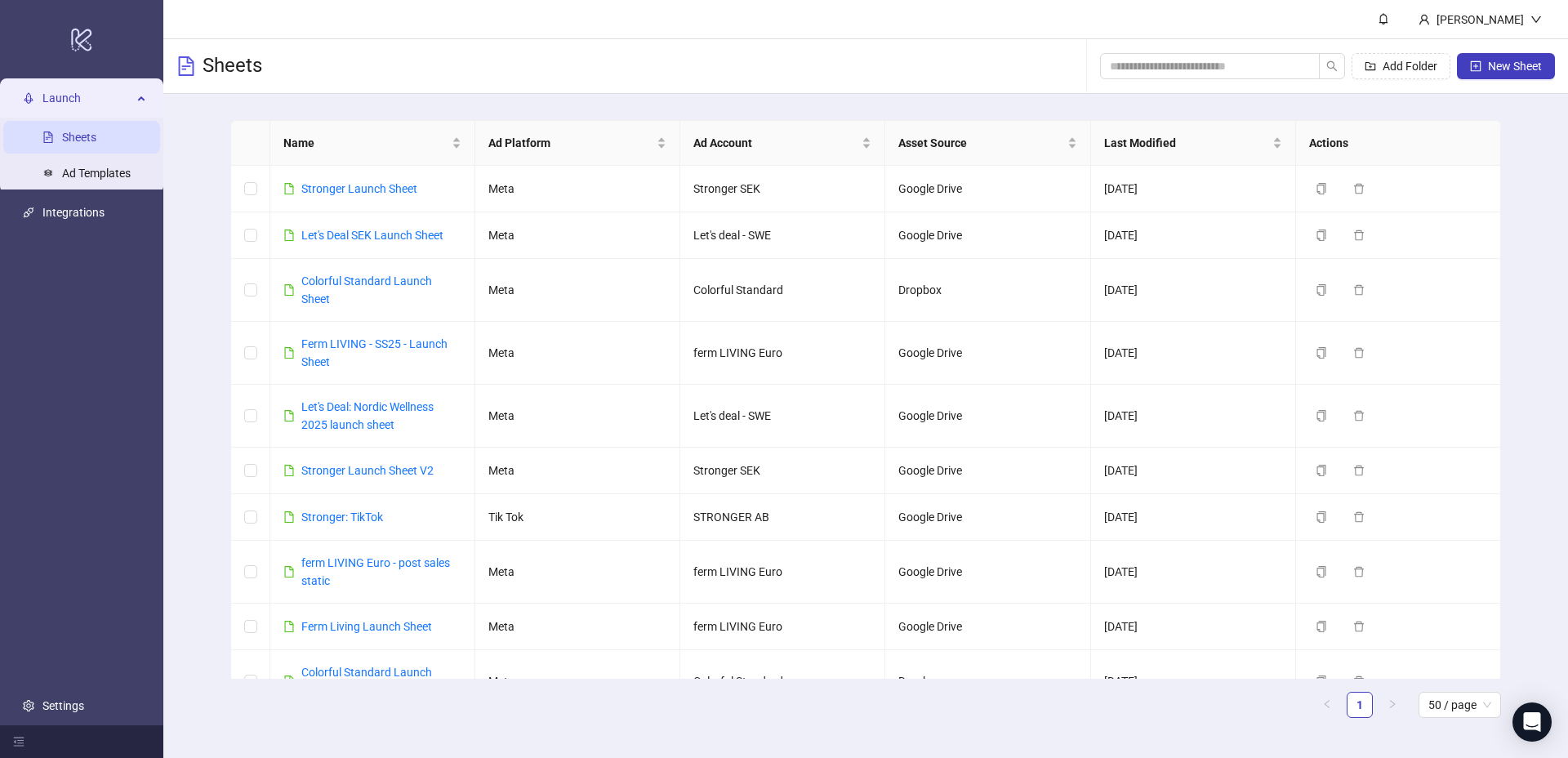
click at [196, 317] on div "Name Ad Platform Ad Account Asset Source Last Modified Actions Stronger Launch …" at bounding box center [866, 426] width 1405 height 663
click at [374, 338] on link "Ferm LIVING - SS25 - Launch Sheet" at bounding box center [374, 352] width 146 height 31
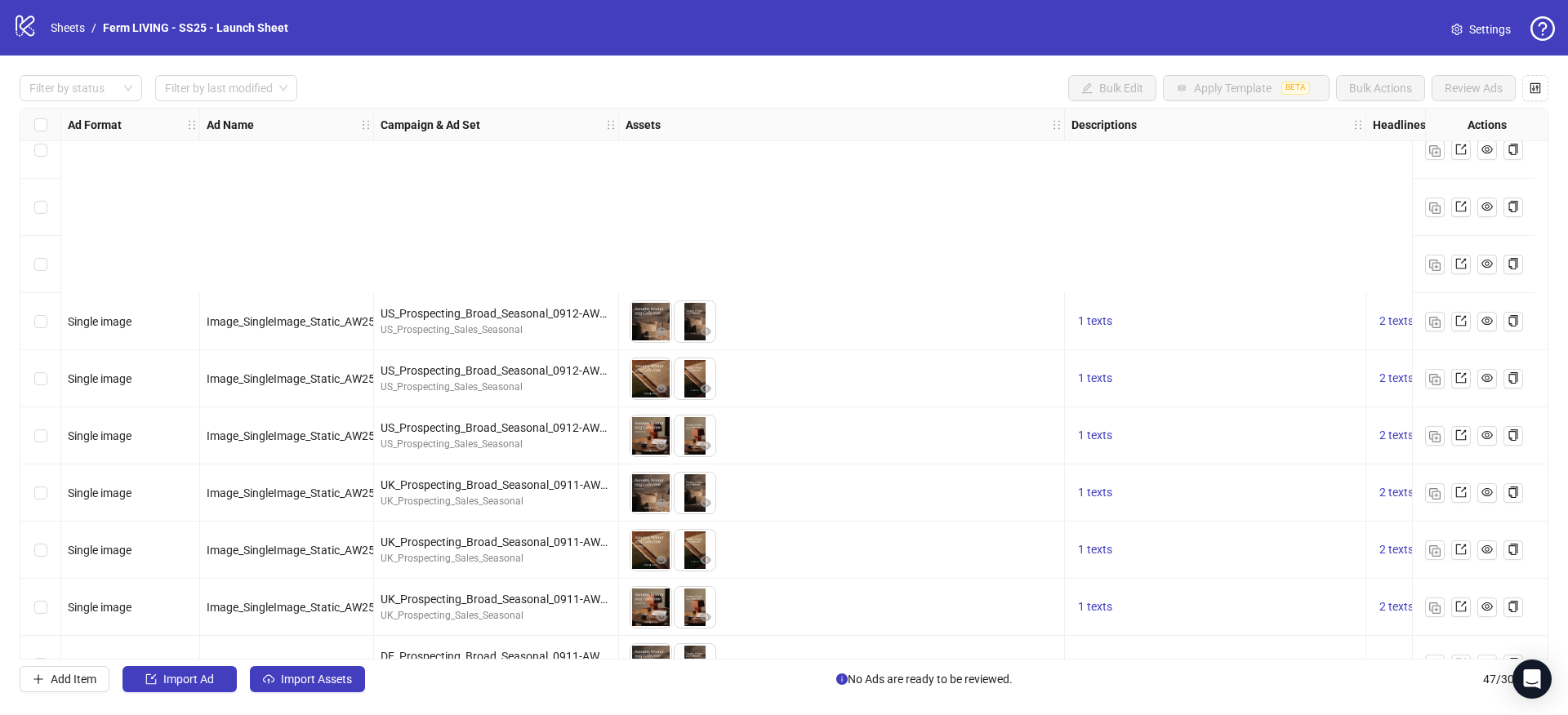
scroll to position [2176, 0]
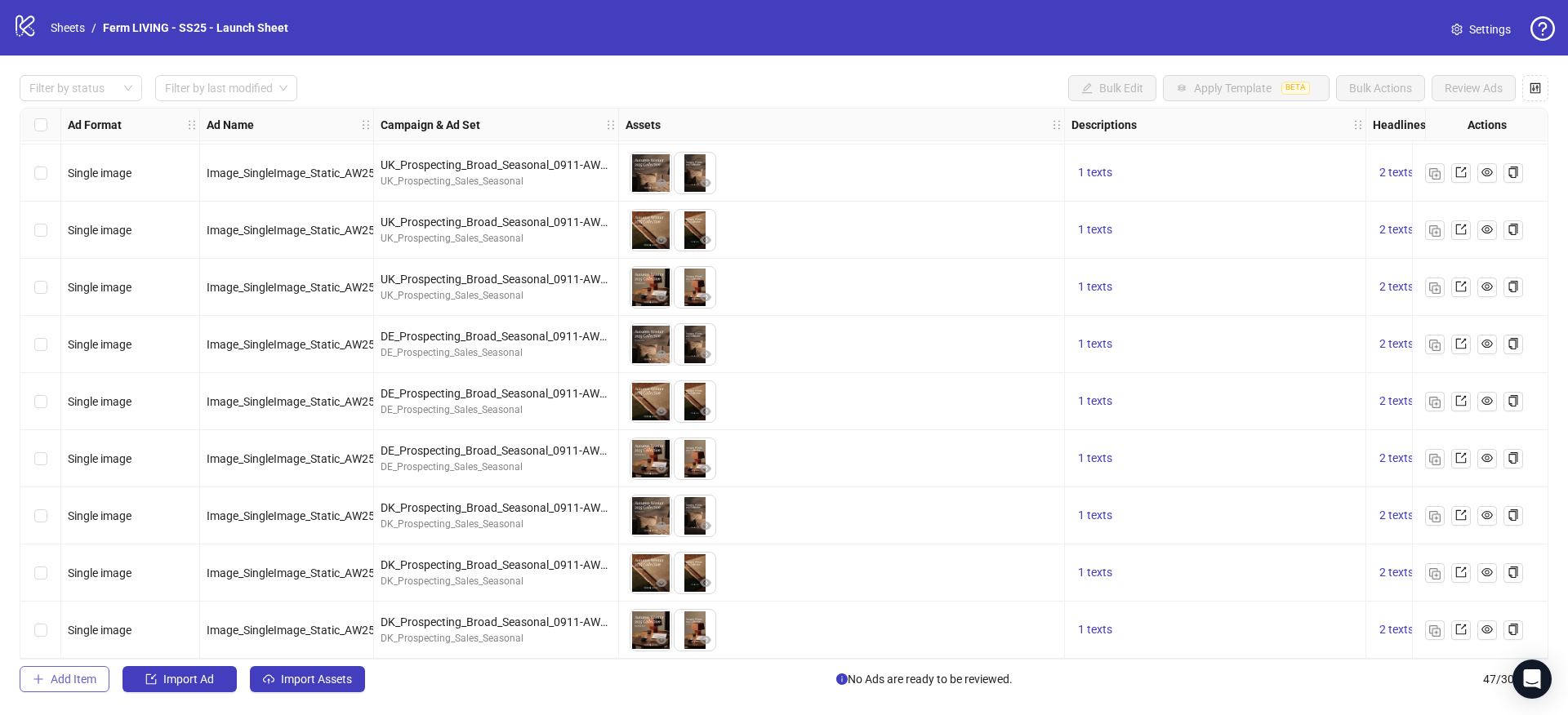
click at [62, 676] on span "Add Item" at bounding box center [73, 679] width 46 height 13
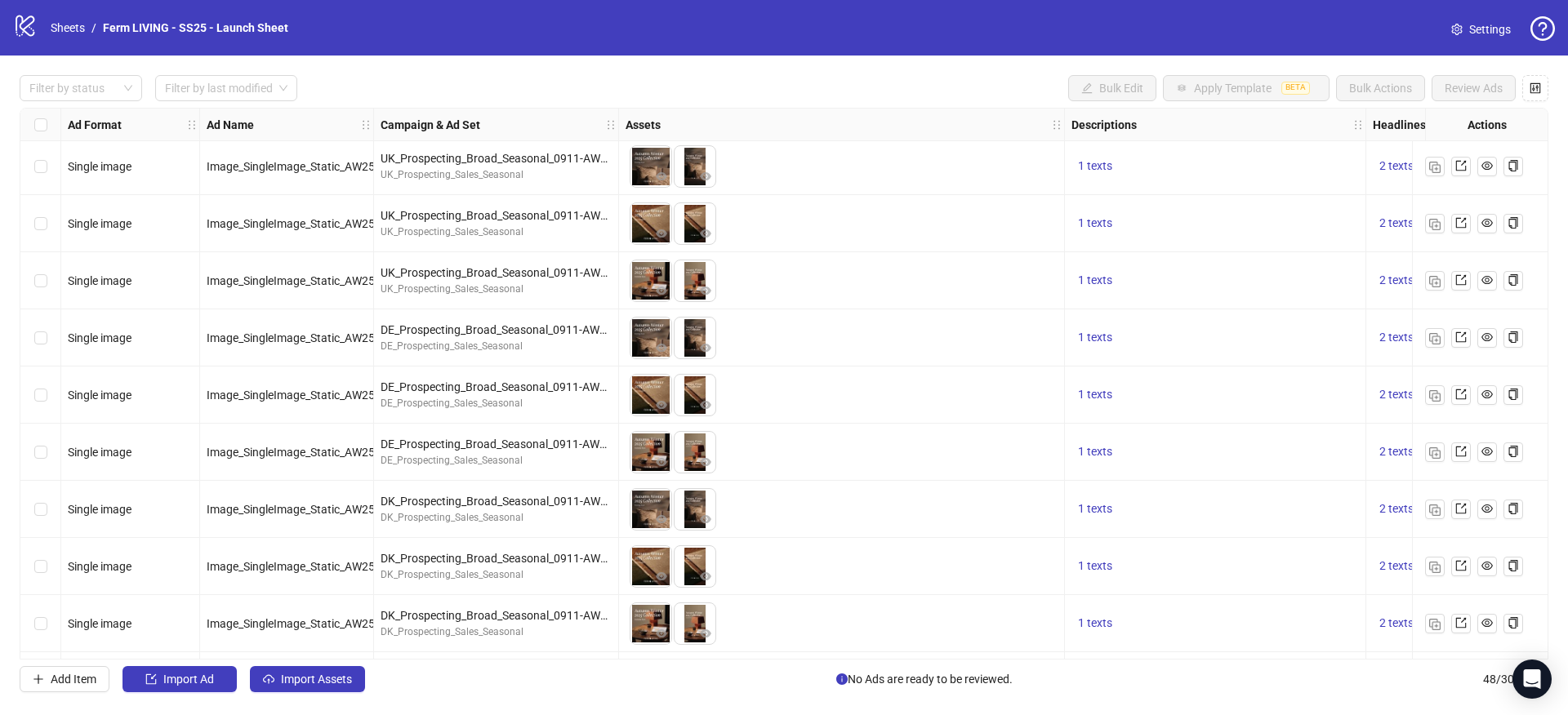
scroll to position [2233, 0]
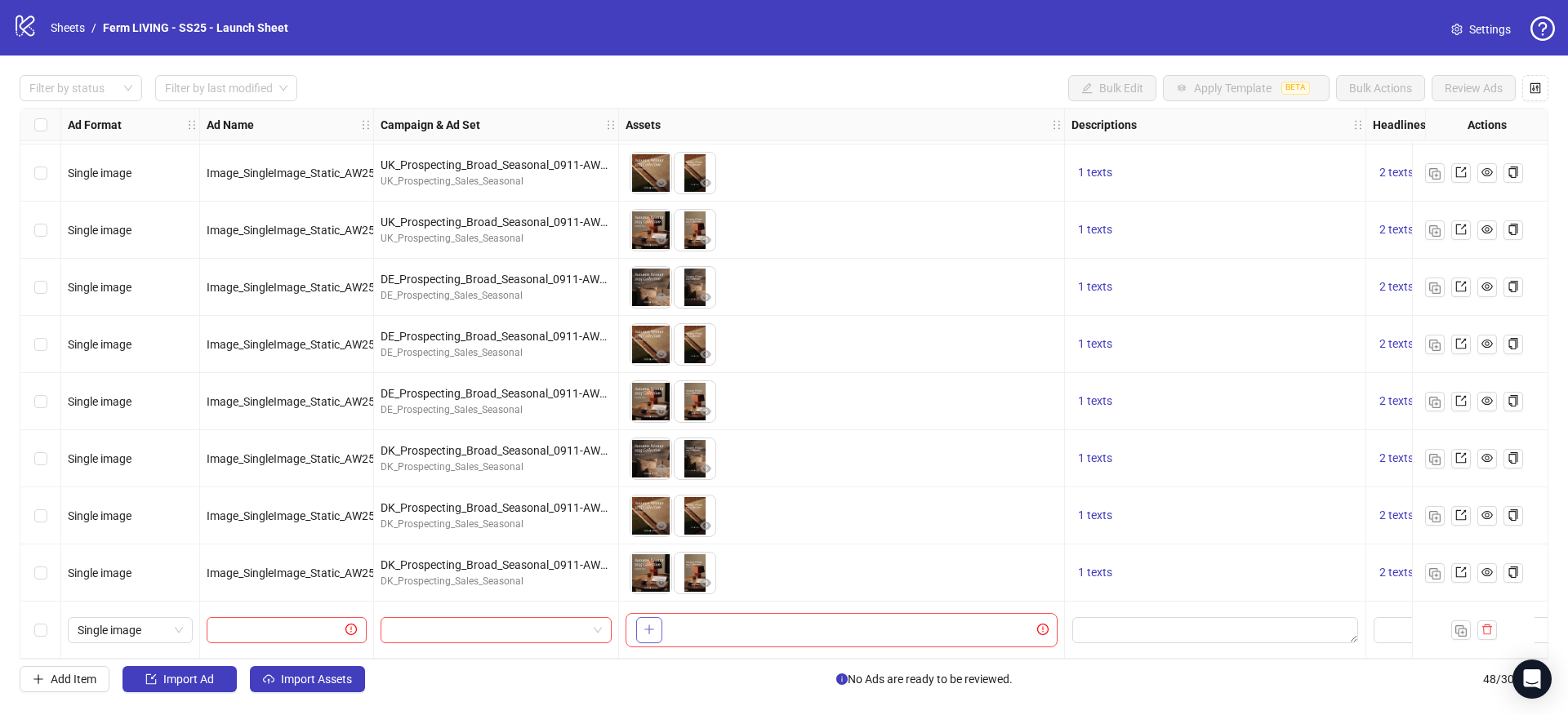
click at [650, 624] on icon "plus" at bounding box center [648, 630] width 12 height 12
click at [734, 622] on span "+ 1" at bounding box center [734, 631] width 20 height 18
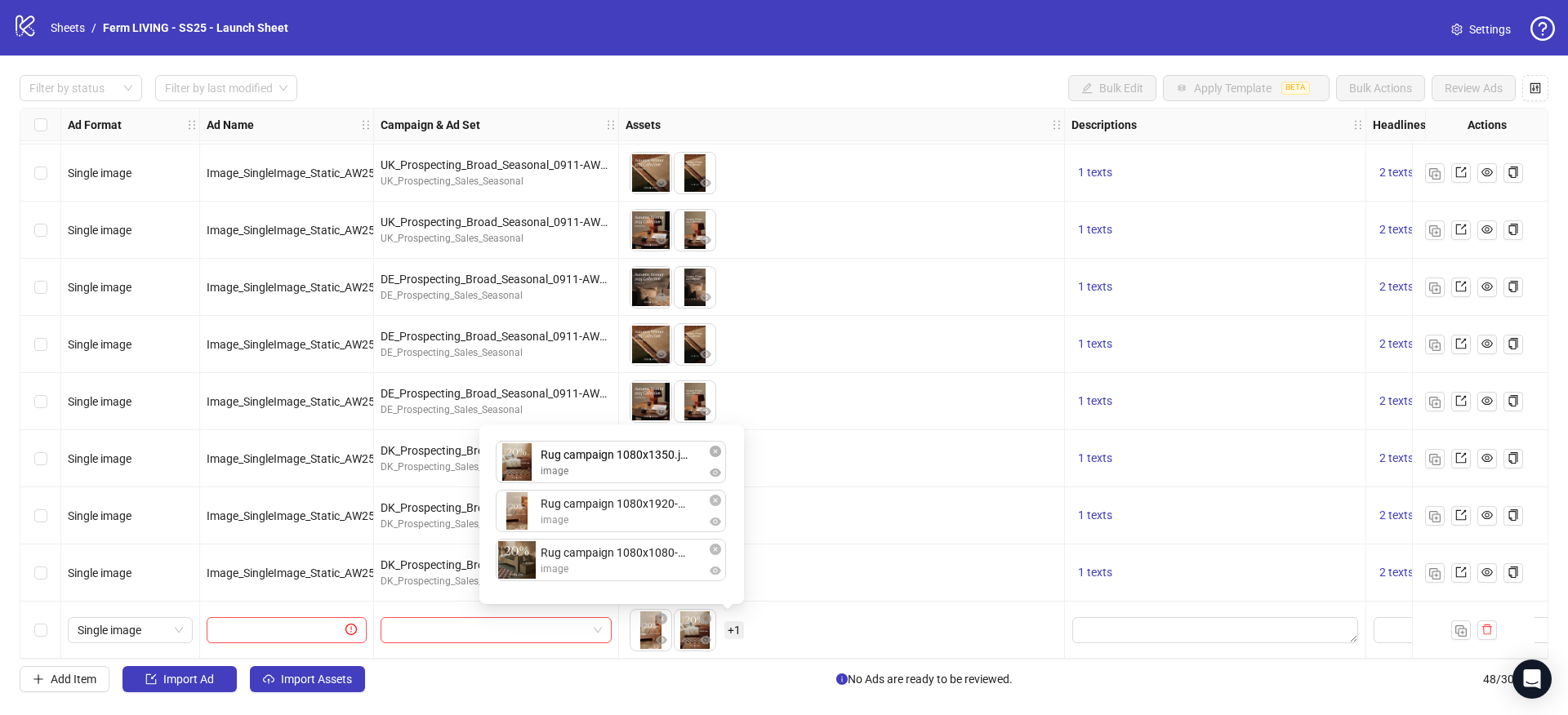
drag, startPoint x: 647, startPoint y: 516, endPoint x: 642, endPoint y: 465, distance: 51.2
click at [642, 464] on div "Rug campaign 1080x1920-3.jpg image Rug campaign 1080x1350.jpg image Rug campaig…" at bounding box center [612, 515] width 245 height 160
drag, startPoint x: 644, startPoint y: 520, endPoint x: 645, endPoint y: 565, distance: 45.0
drag, startPoint x: 650, startPoint y: 569, endPoint x: 642, endPoint y: 571, distance: 8.2
click at [642, 571] on div "Rug campaign 1080x1350.jpg image Rug campaign 1080x1080-1.jpg image Rug campaig…" at bounding box center [612, 515] width 245 height 160
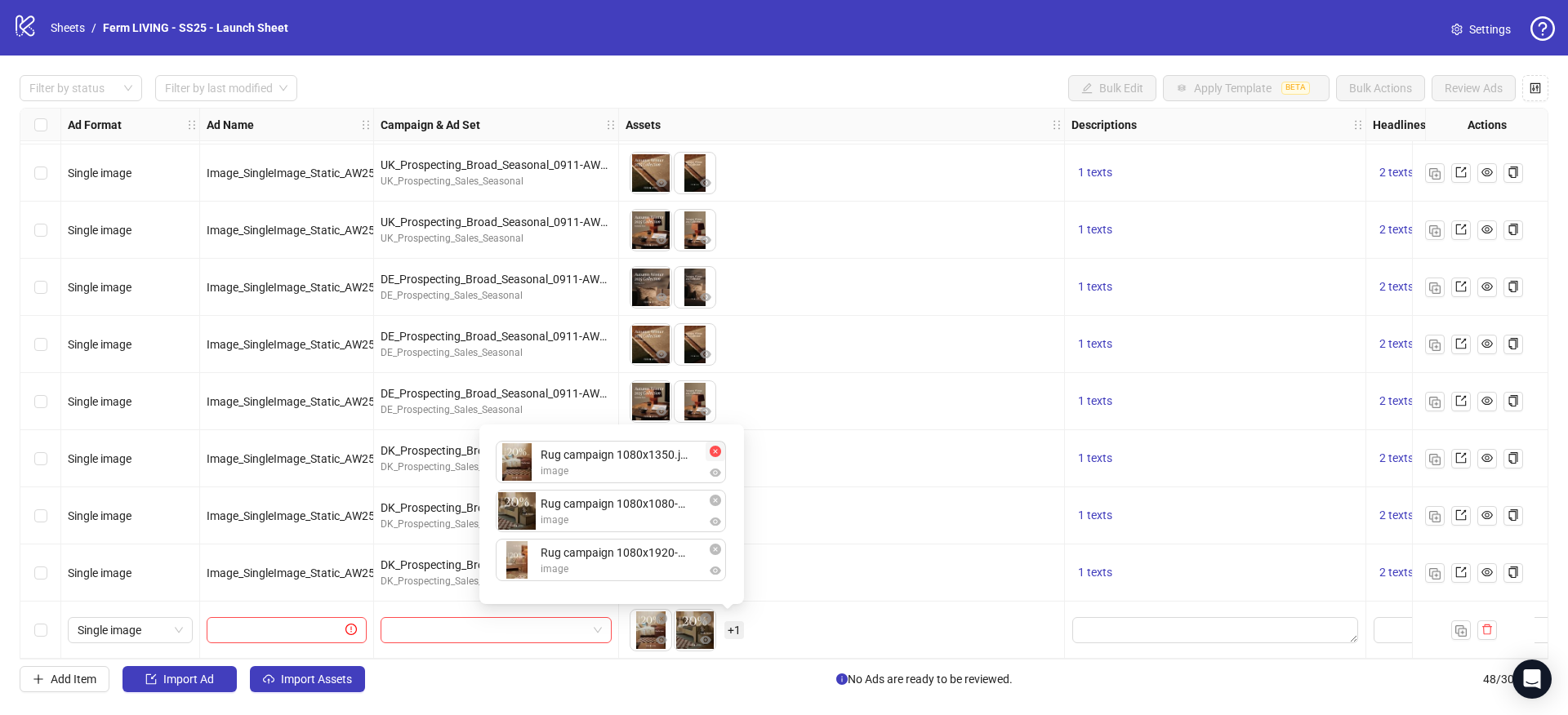
click at [713, 451] on icon "close-circle" at bounding box center [715, 451] width 12 height 12
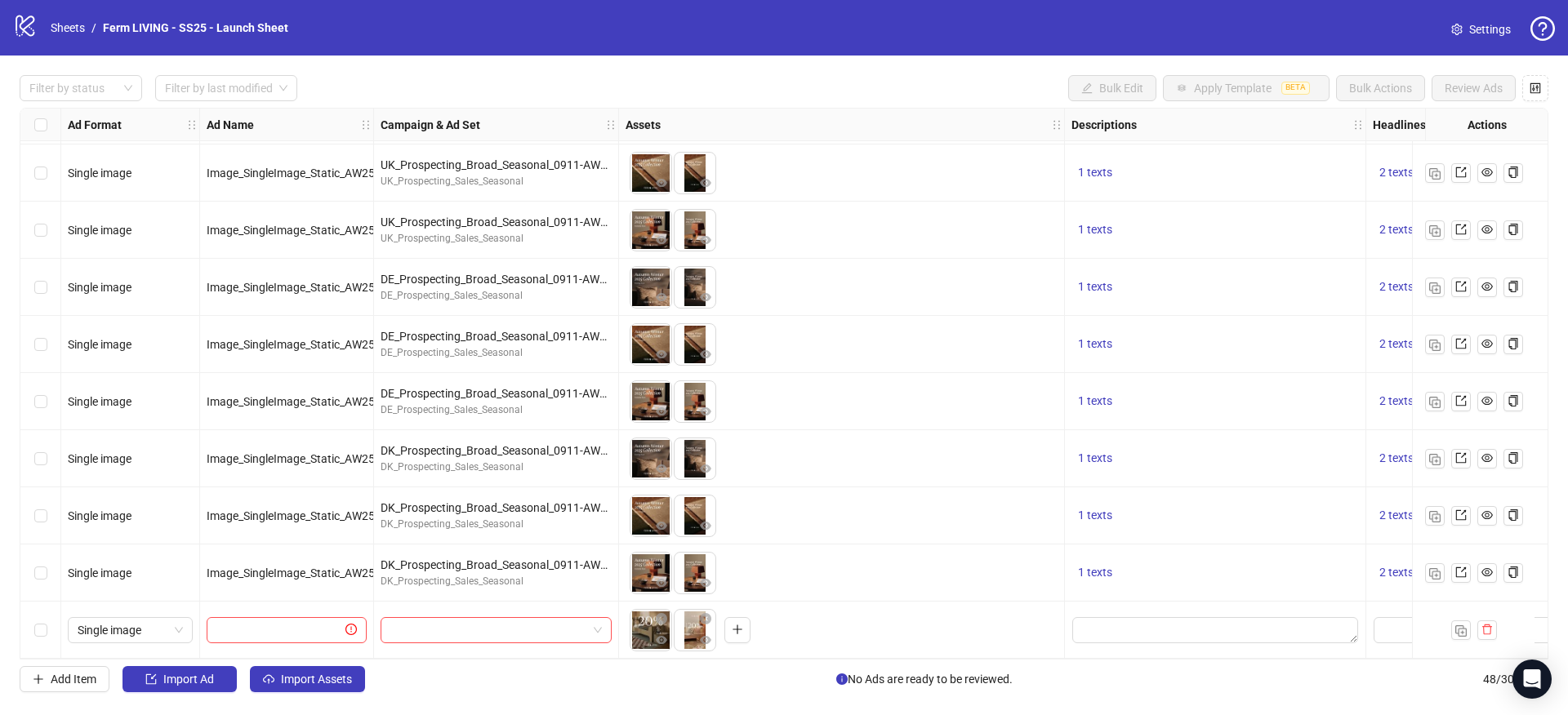
click at [1473, 21] on span "Settings" at bounding box center [1490, 30] width 41 height 18
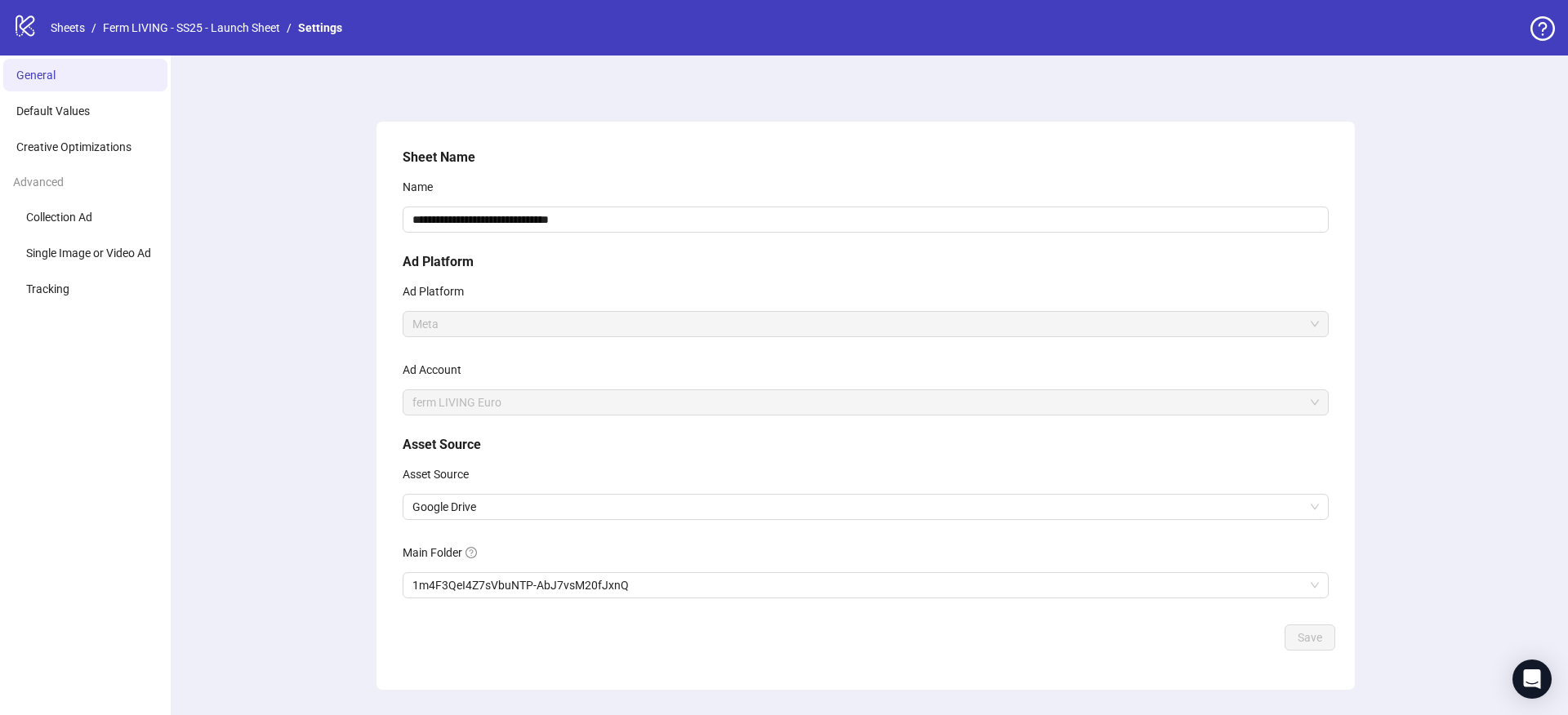
scroll to position [40, 0]
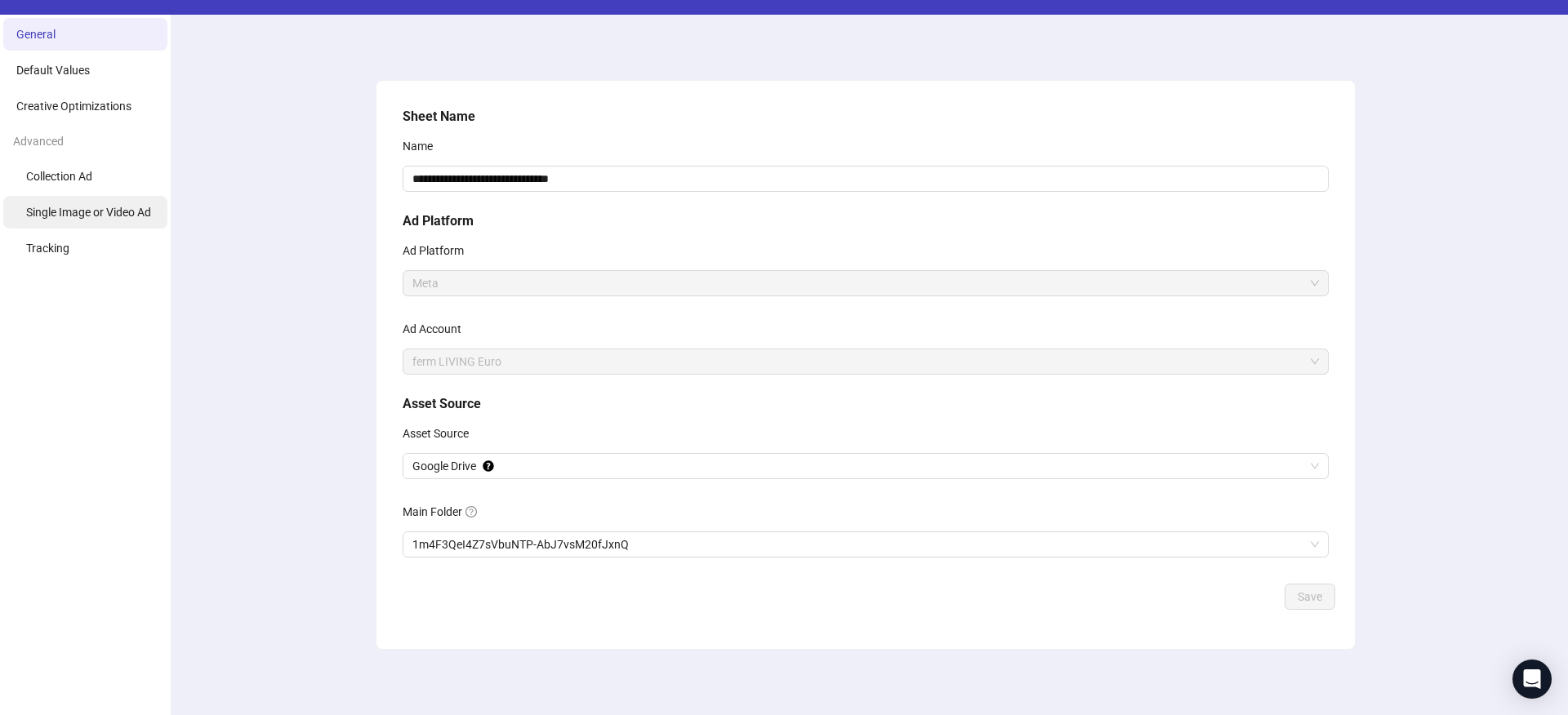
click at [90, 214] on span "Single Image or Video Ad" at bounding box center [88, 212] width 125 height 13
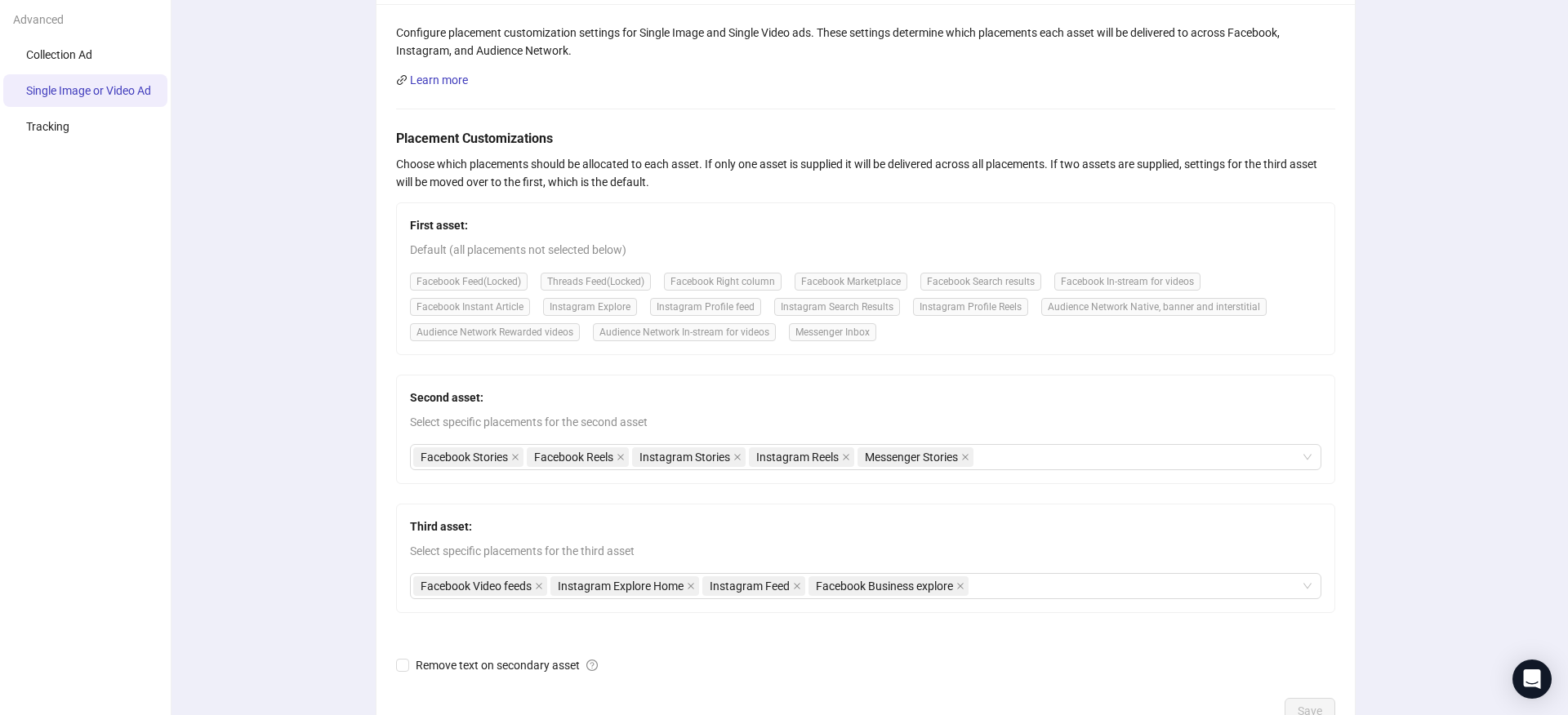
scroll to position [163, 0]
click at [92, 58] on span "Collection Ad" at bounding box center [59, 54] width 66 height 13
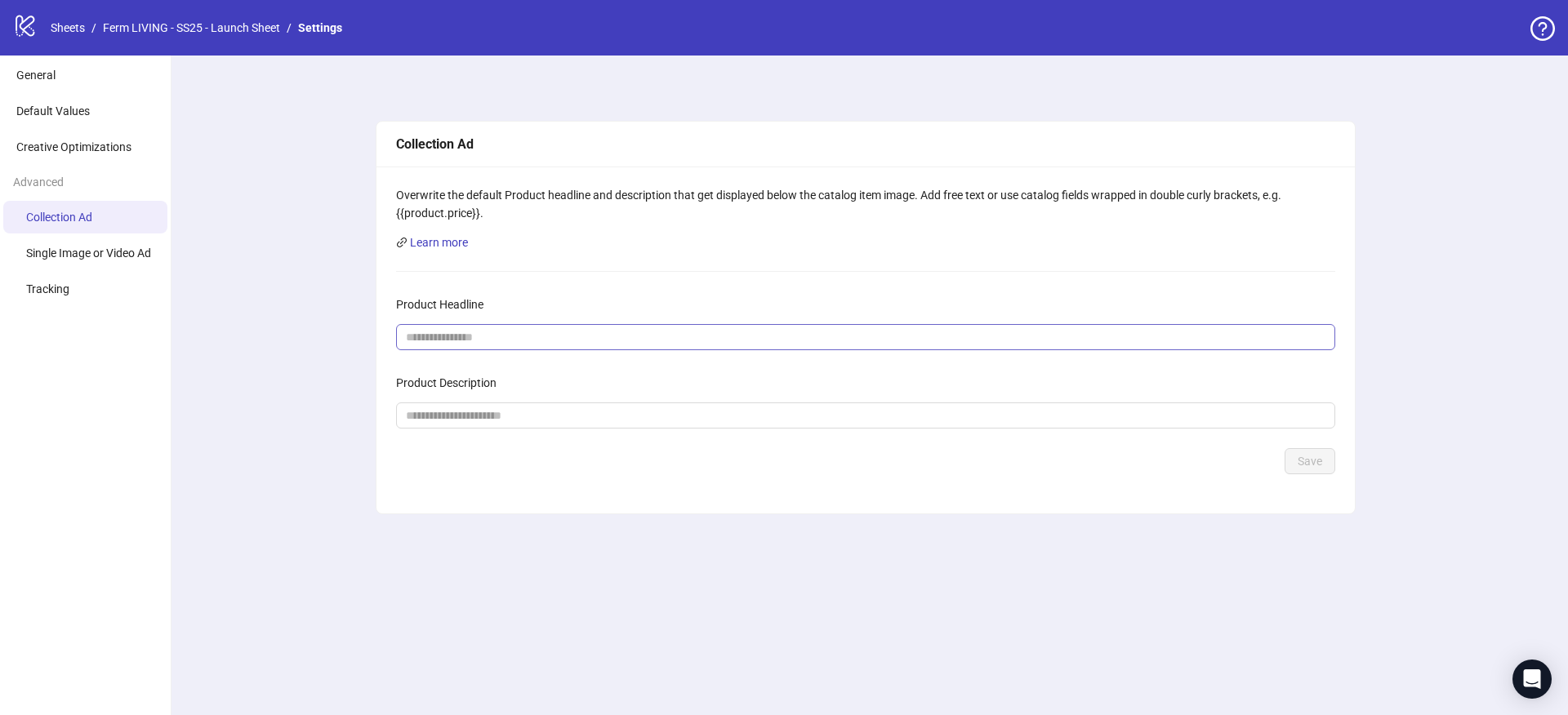
click at [525, 347] on span at bounding box center [866, 337] width 939 height 26
click at [501, 333] on input "Product Headline" at bounding box center [859, 337] width 906 height 18
click at [89, 148] on span "Creative Optimizations" at bounding box center [74, 146] width 115 height 13
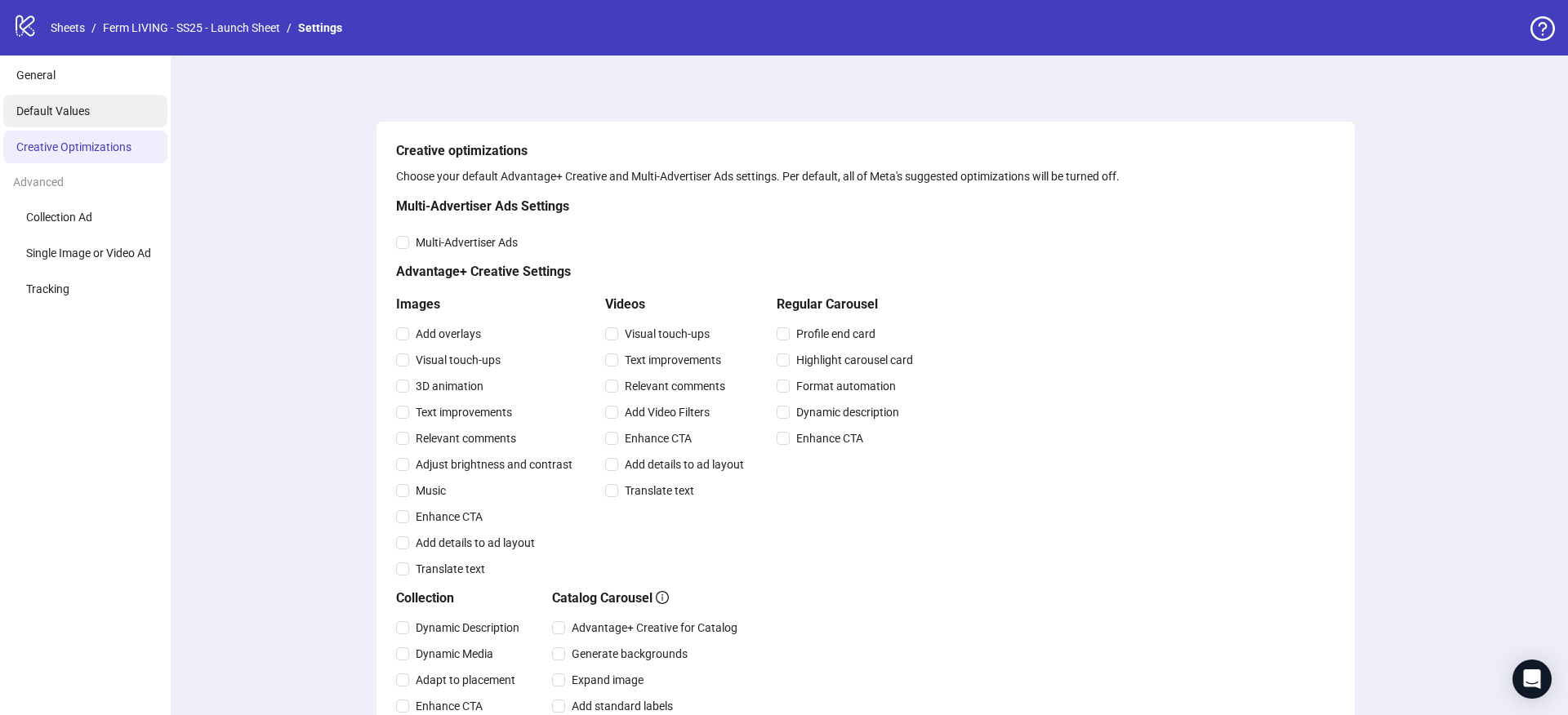
click at [64, 114] on span "Default Values" at bounding box center [53, 110] width 74 height 13
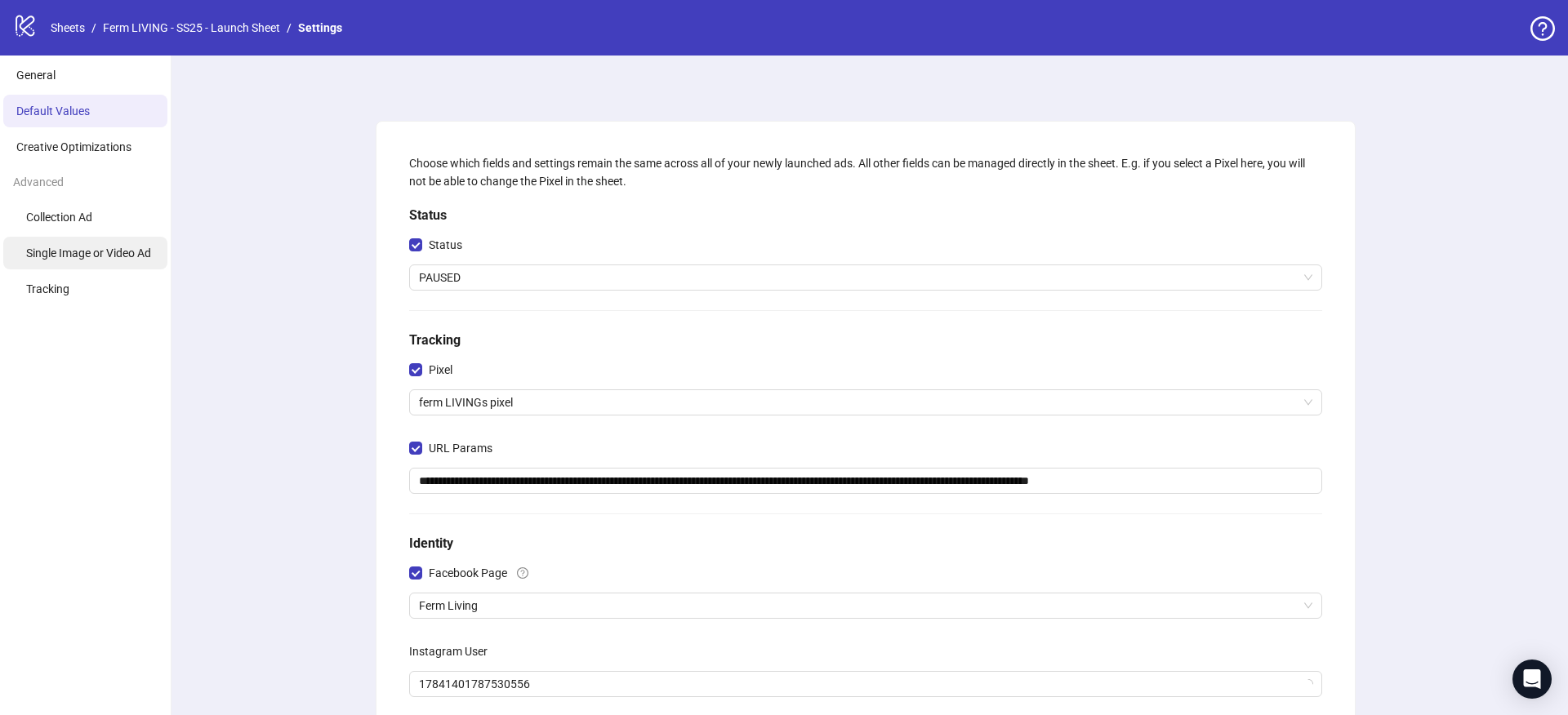
click at [72, 251] on span "Single Image or Video Ad" at bounding box center [88, 253] width 125 height 13
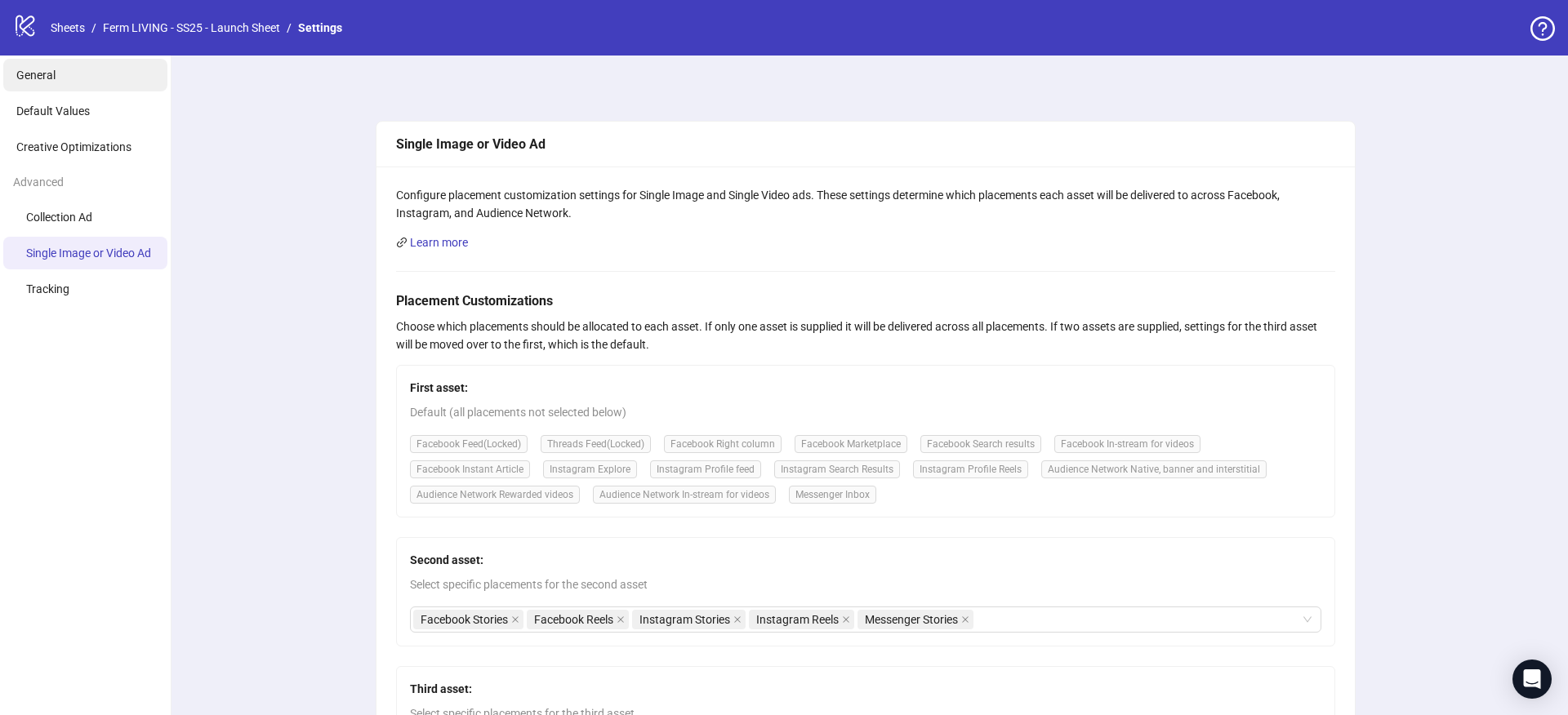
click at [58, 64] on li "General" at bounding box center [85, 75] width 164 height 32
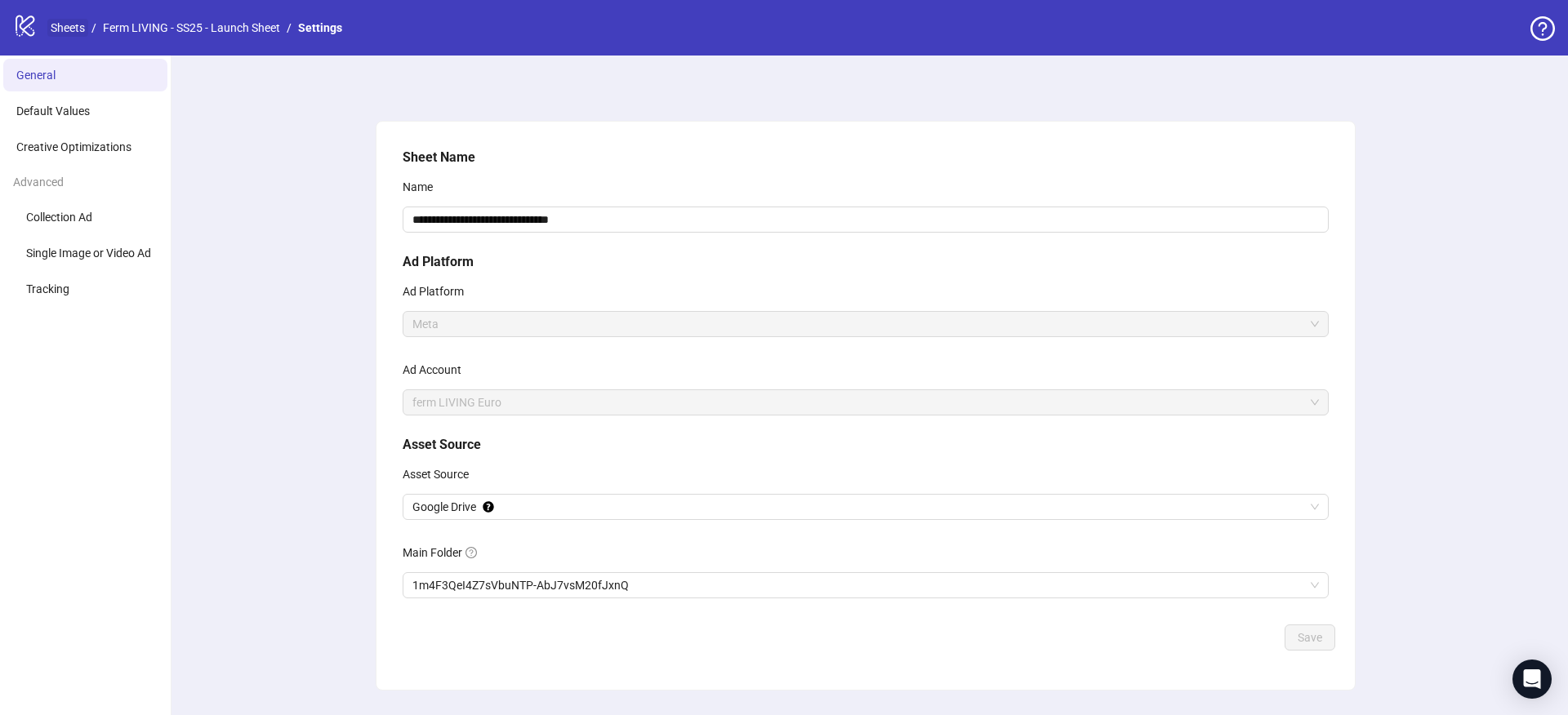
click at [66, 23] on link "Sheets" at bounding box center [67, 28] width 40 height 18
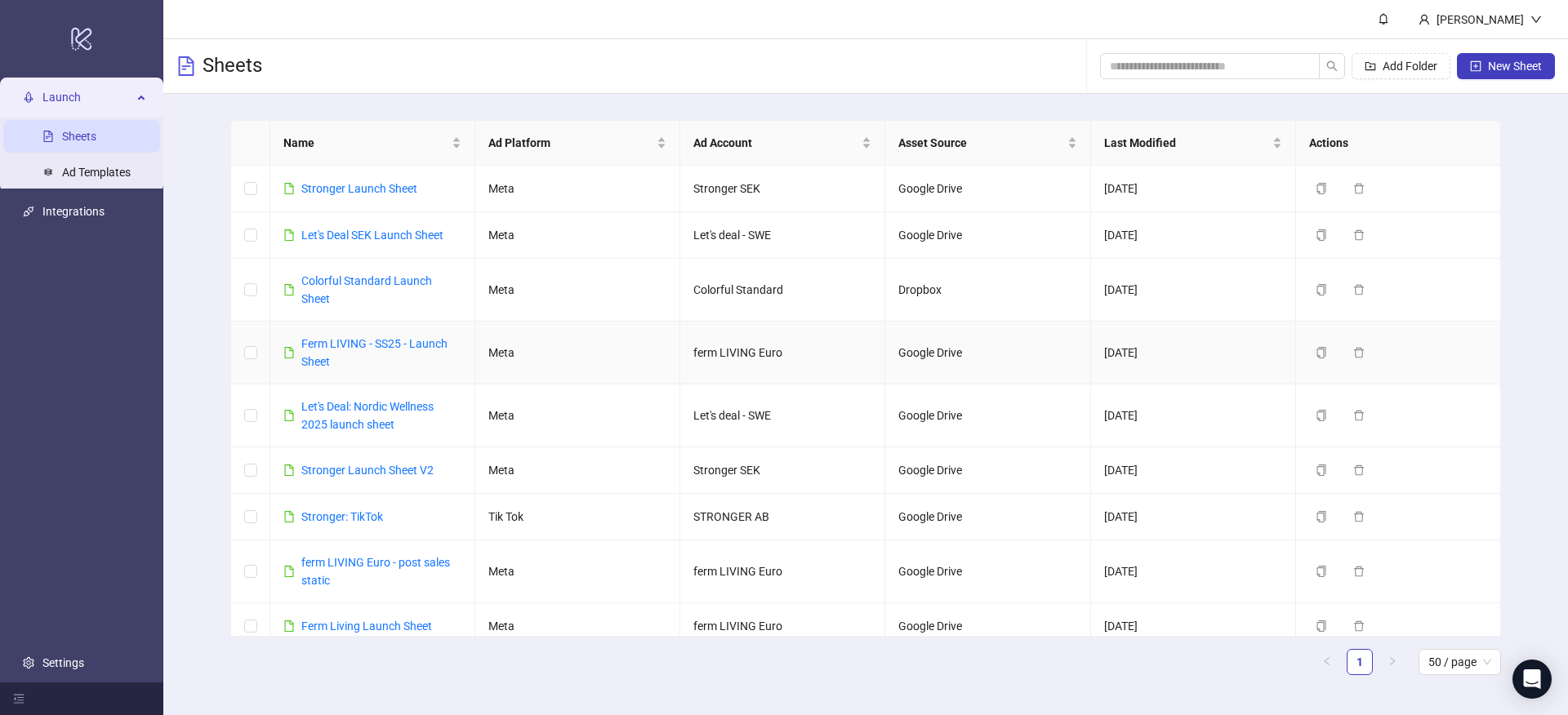
click at [403, 341] on link "Ferm LIVING - SS25 - Launch Sheet" at bounding box center [374, 352] width 146 height 31
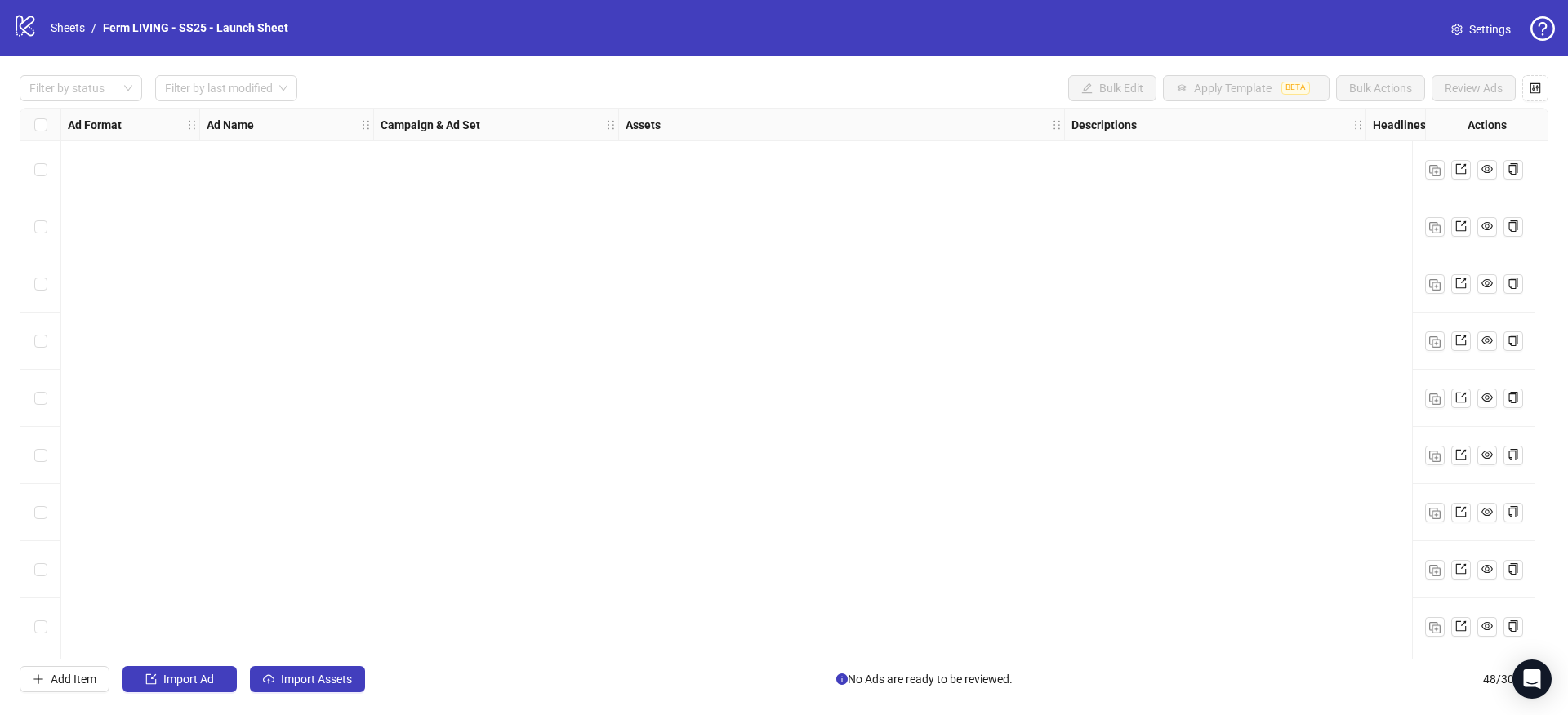
scroll to position [2233, 0]
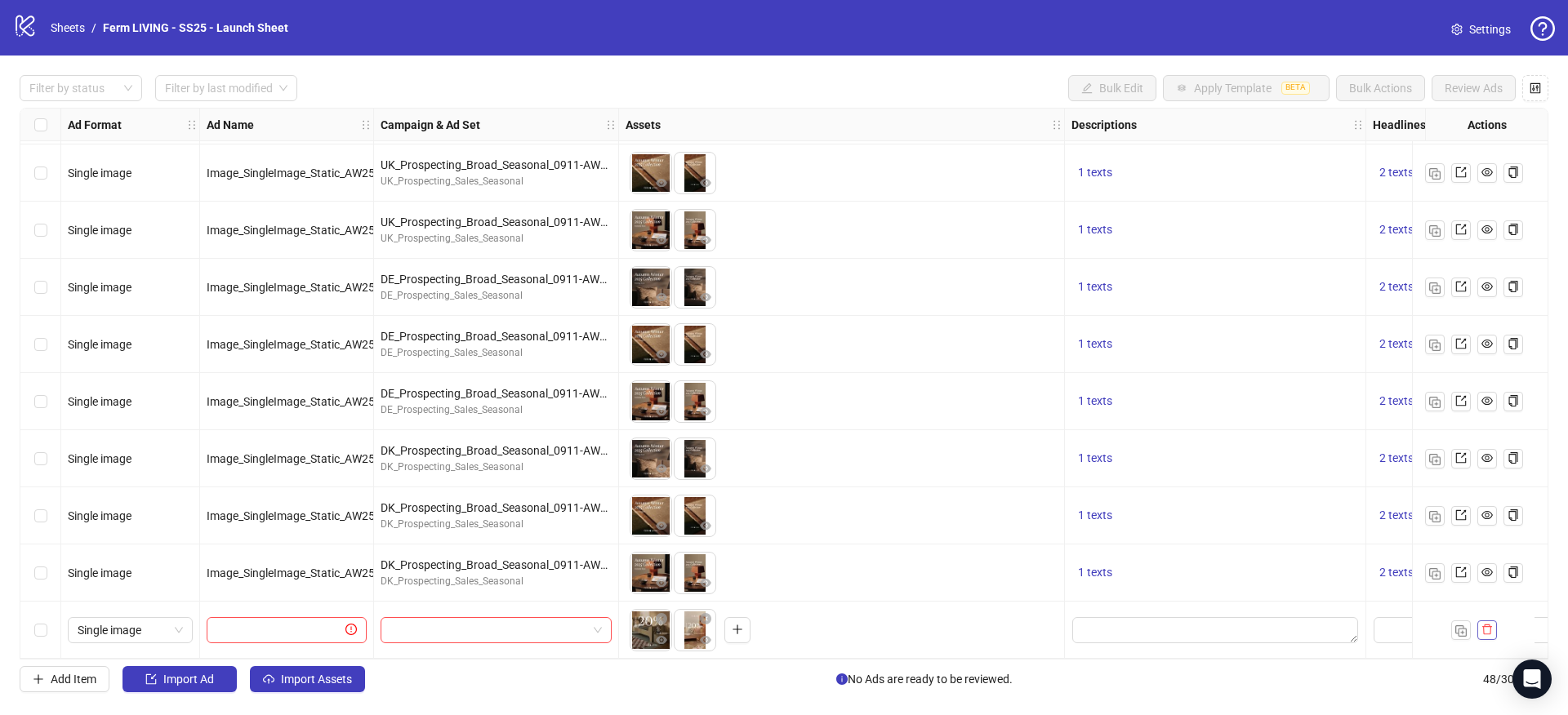
click at [1496, 628] on button "button" at bounding box center [1487, 631] width 20 height 20
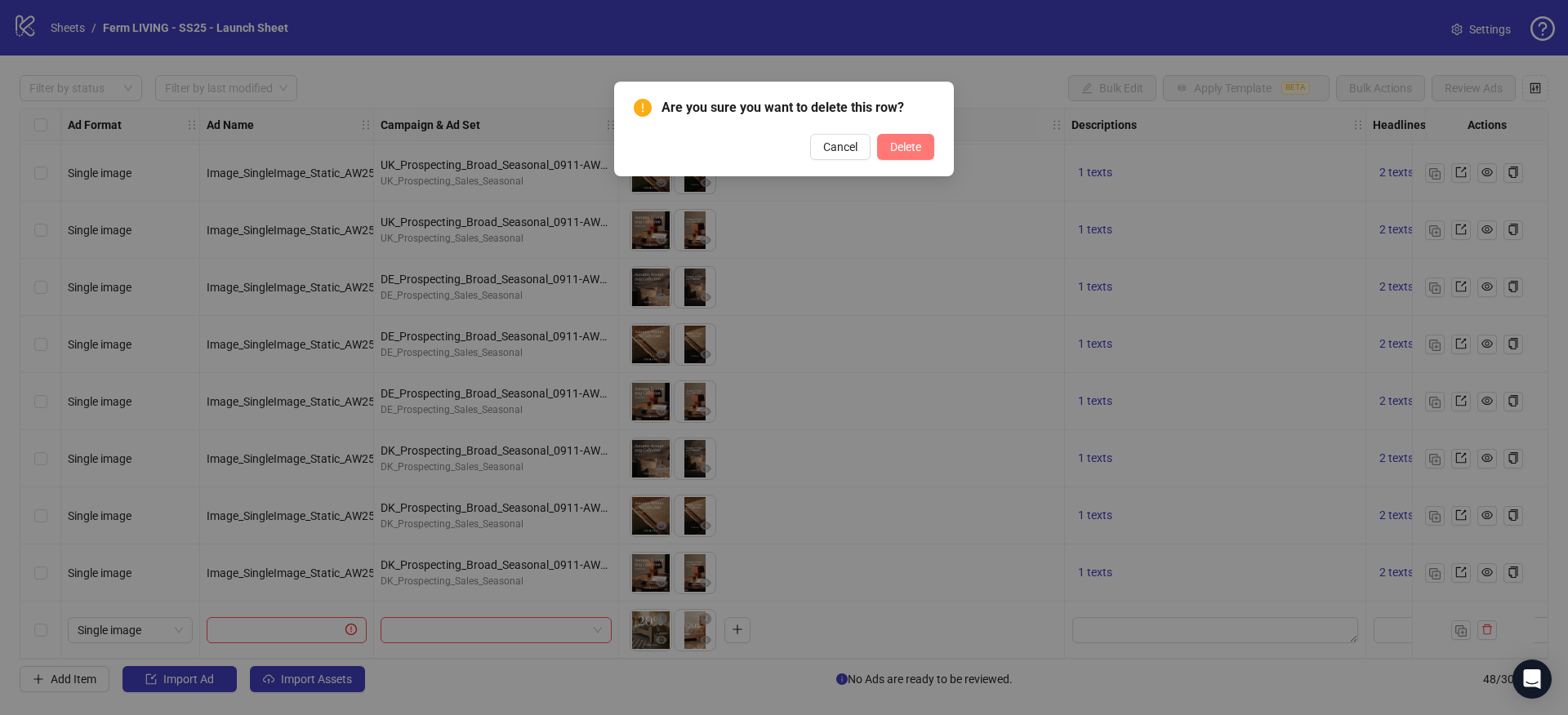
click at [901, 147] on span "Delete" at bounding box center [905, 146] width 31 height 13
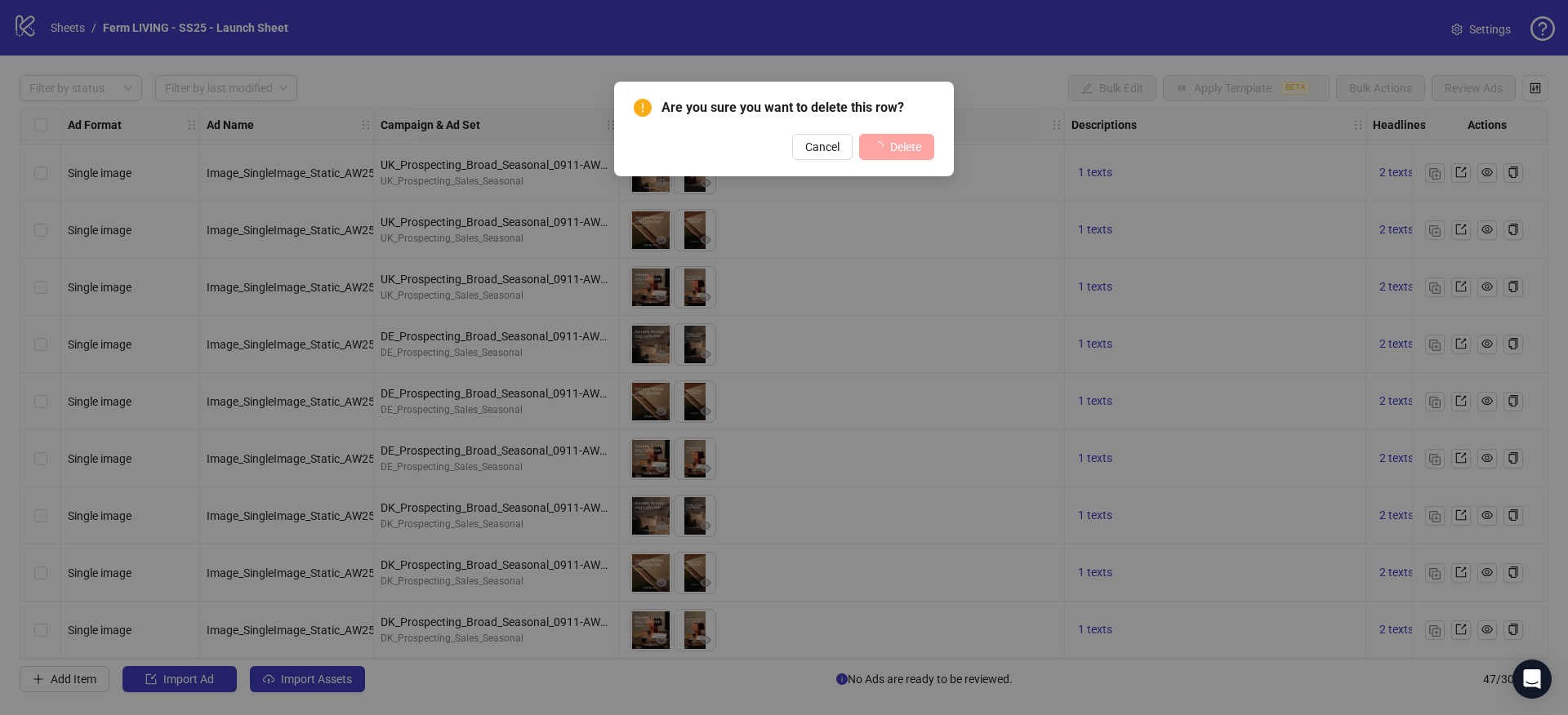
scroll to position [2176, 0]
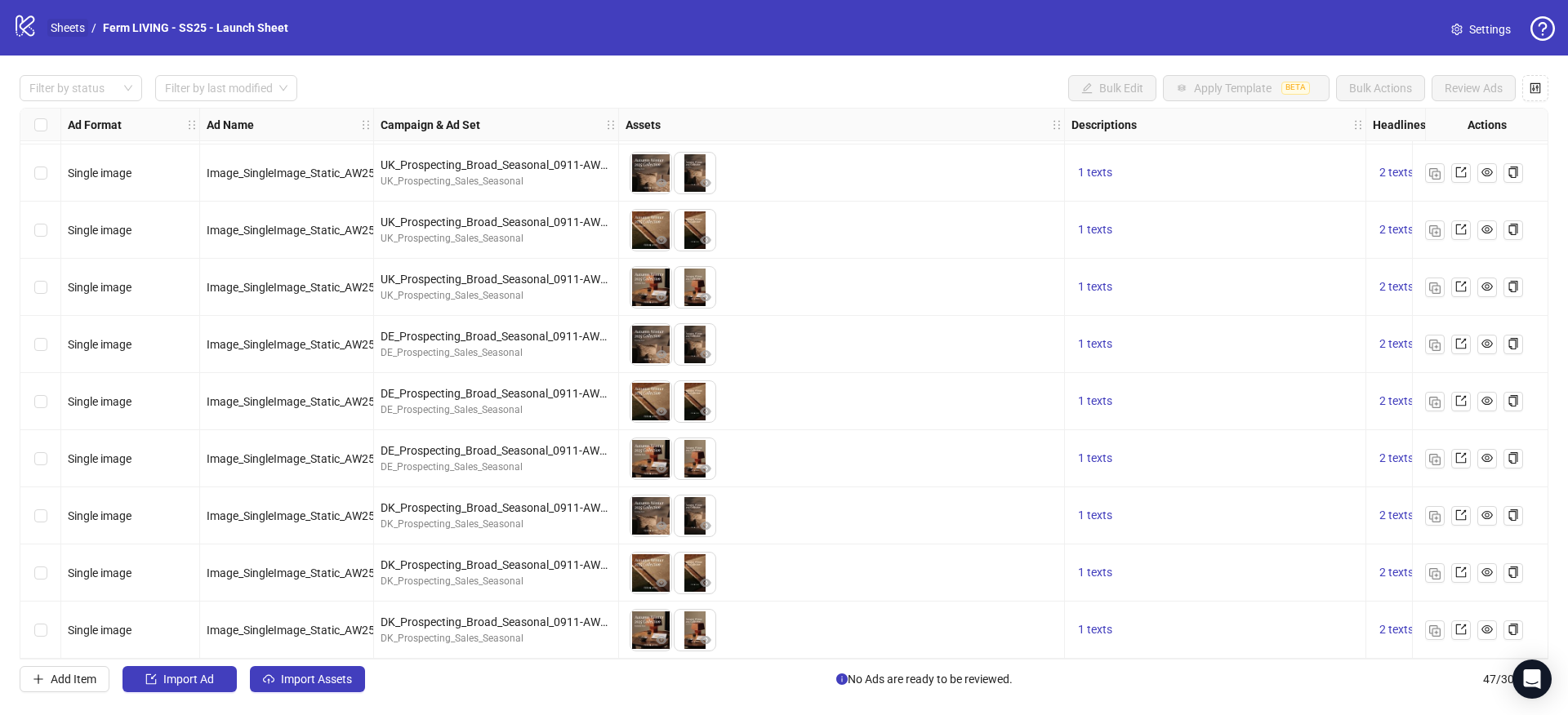
click at [56, 32] on link "Sheets" at bounding box center [67, 28] width 40 height 18
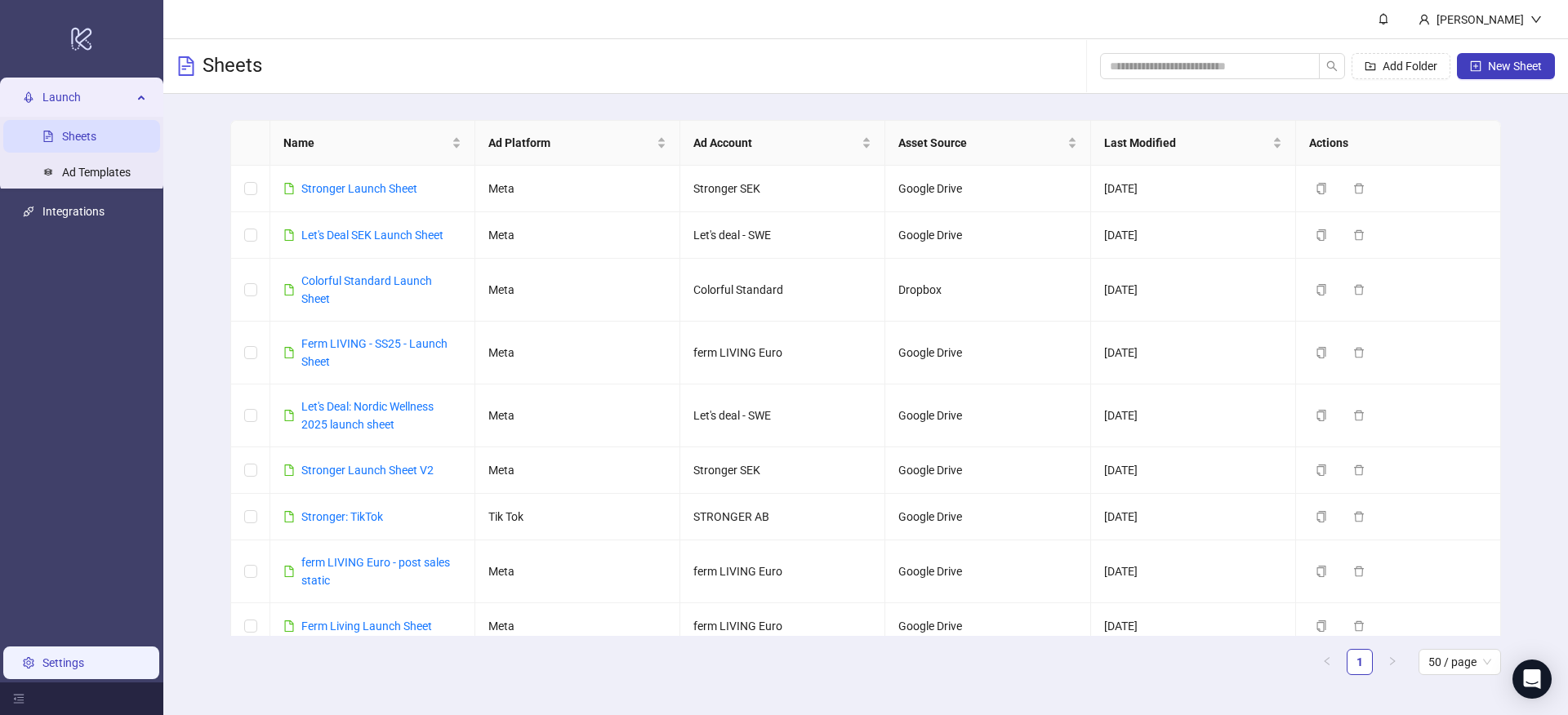
click at [42, 669] on link "Settings" at bounding box center [63, 663] width 41 height 13
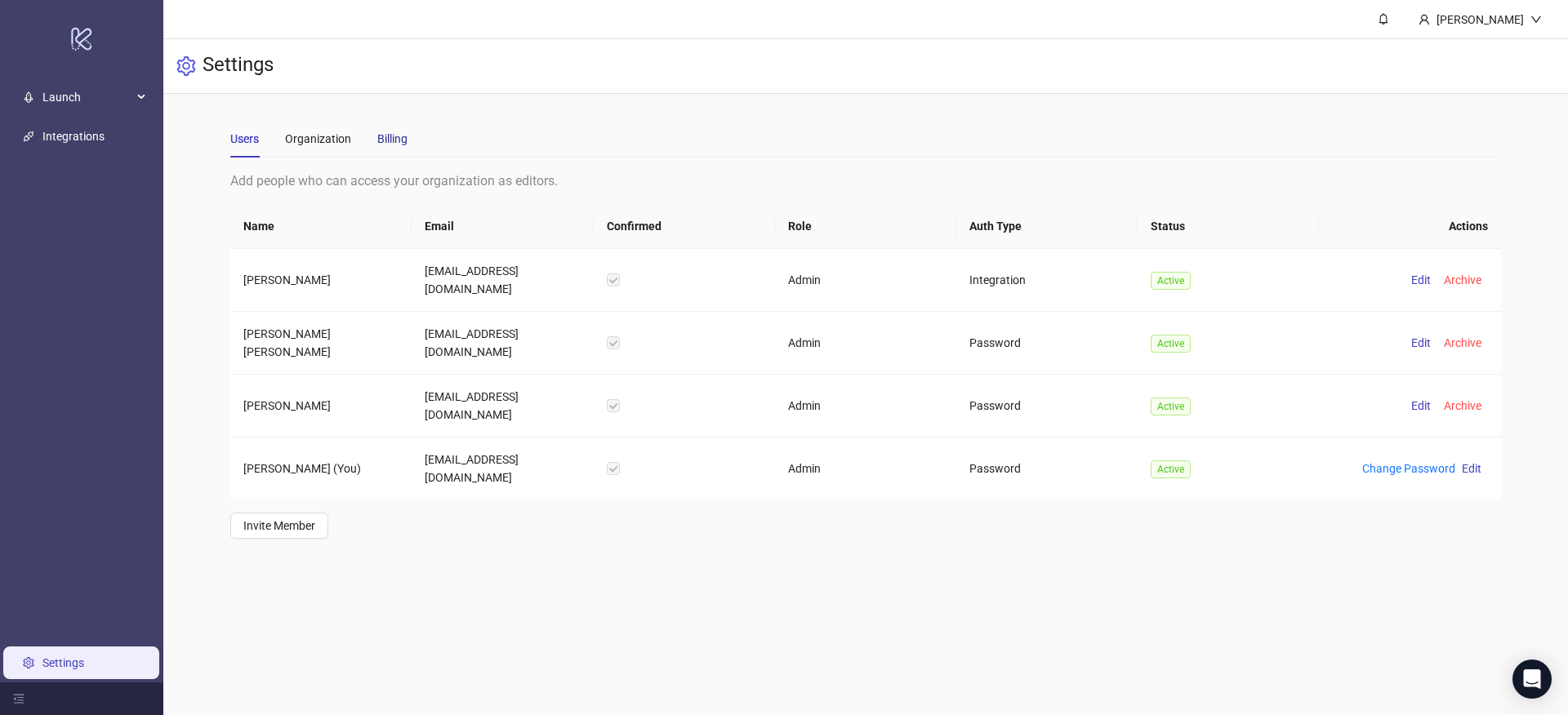
click at [393, 136] on div "Billing" at bounding box center [392, 139] width 31 height 18
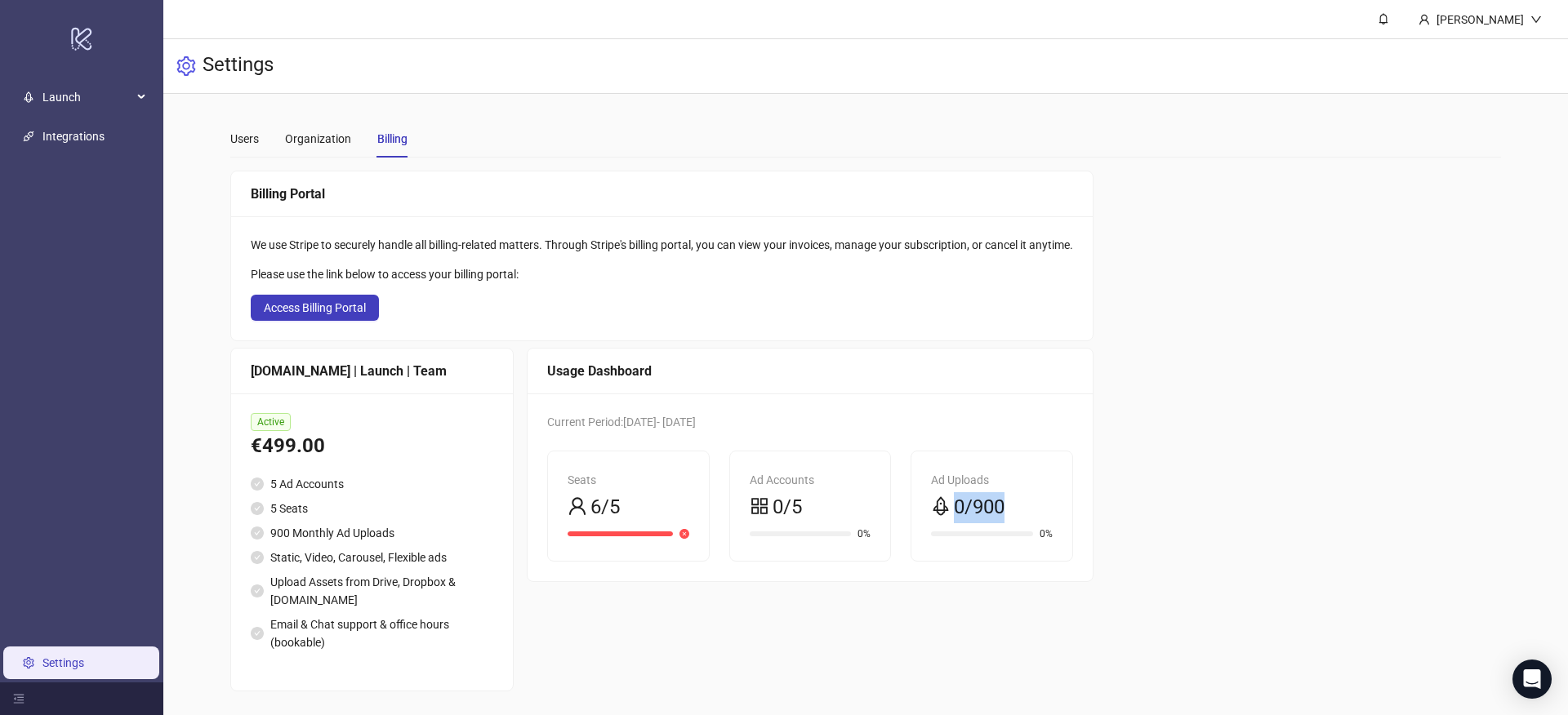
drag, startPoint x: 943, startPoint y: 505, endPoint x: 1018, endPoint y: 506, distance: 75.0
click at [1018, 506] on div "0/900" at bounding box center [991, 508] width 121 height 31
